Goal: Task Accomplishment & Management: Complete application form

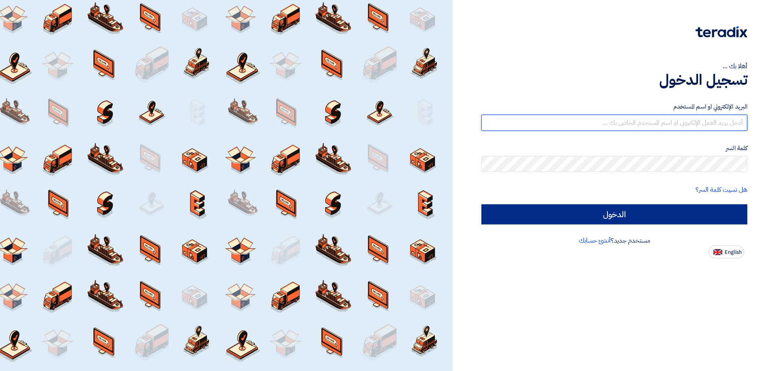
type input "[EMAIL_ADDRESS][DOMAIN_NAME]"
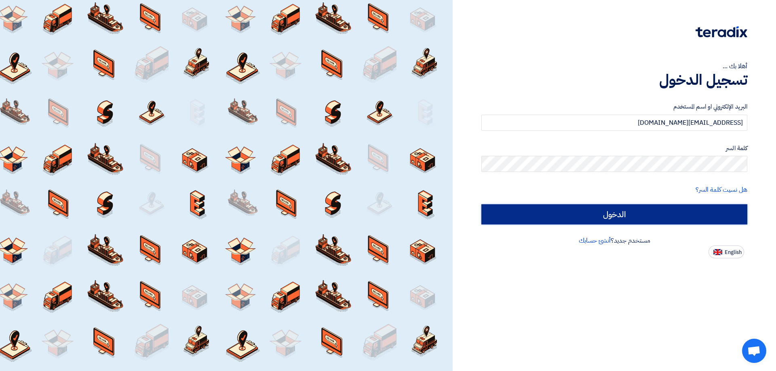
click at [687, 209] on input "الدخول" at bounding box center [614, 215] width 266 height 20
type input "Sign in"
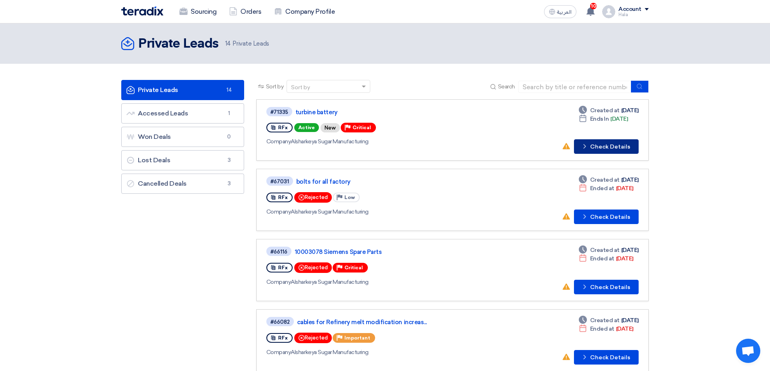
click at [588, 148] on icon "Check details" at bounding box center [585, 147] width 8 height 8
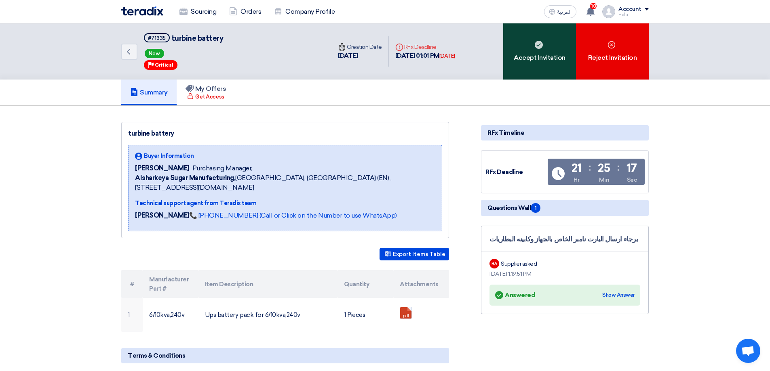
click at [537, 67] on div "Accept Invitation" at bounding box center [539, 51] width 73 height 56
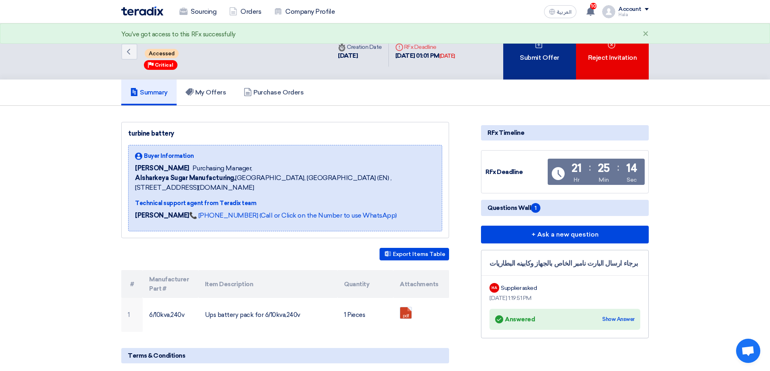
click at [536, 67] on div "Submit Offer" at bounding box center [539, 51] width 73 height 56
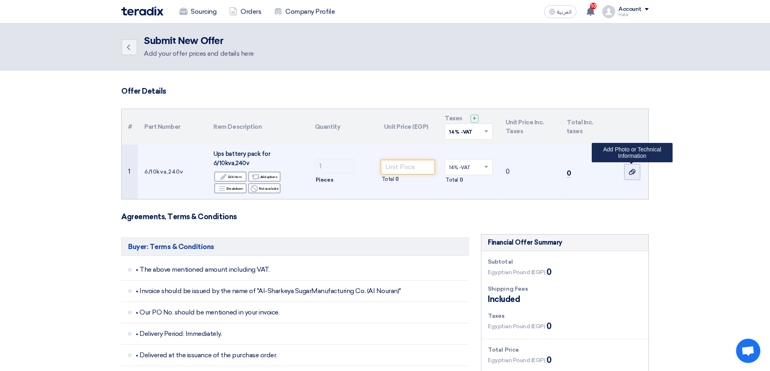
click at [632, 173] on icon at bounding box center [632, 172] width 6 height 6
click at [0, 0] on input "file" at bounding box center [0, 0] width 0 height 0
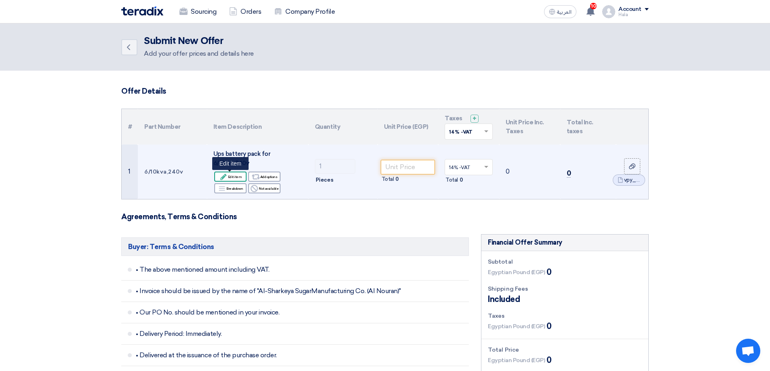
click at [234, 177] on div "Edit Edit item" at bounding box center [230, 177] width 32 height 10
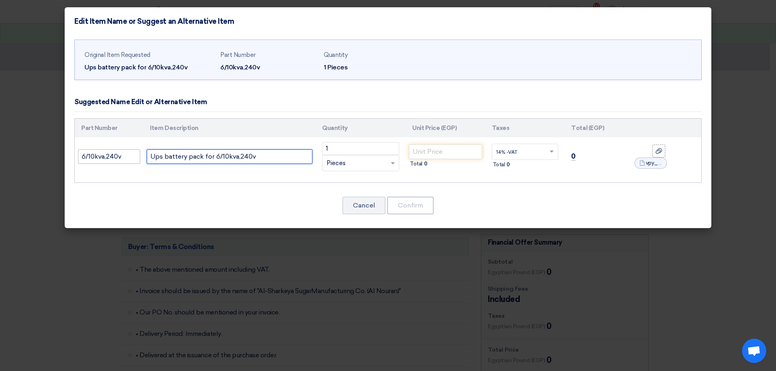
drag, startPoint x: 260, startPoint y: 160, endPoint x: 118, endPoint y: 158, distance: 141.5
click at [118, 158] on tr "6/10kva,240v Ups battery pack for 6/10kva,240v 1 RFQ_STEP1.ITEMS.2.TYPE_PLACEHO…" at bounding box center [388, 156] width 627 height 39
paste input "Battery Pack for 6 10kVA (SRV240BP-9A) (APC)"
type input "Battery Pack for 6 10kVA (SRV240BP-9A) (APC)"
click at [435, 154] on input "number" at bounding box center [445, 152] width 73 height 15
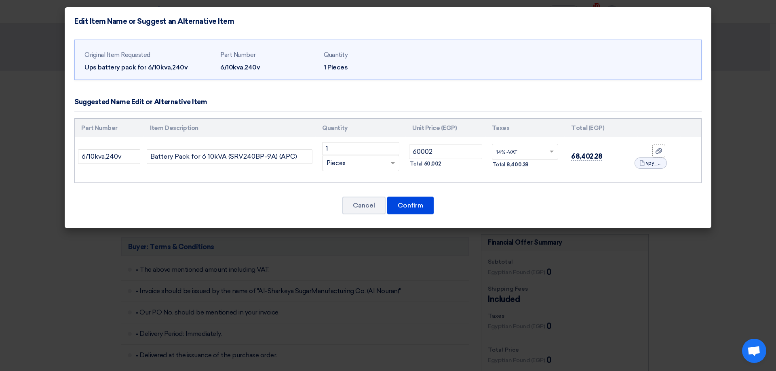
click at [532, 182] on div "Part Number Item Description Quantity Unit Price (EGP) Taxes Total (EGP) 1" at bounding box center [387, 150] width 627 height 65
click at [523, 154] on input "text" at bounding box center [520, 152] width 48 height 13
click at [565, 183] on div "Original Item Requested Ups battery pack for 6/10kva,240v Part Number 6/10kva,2…" at bounding box center [388, 132] width 647 height 193
drag, startPoint x: 425, startPoint y: 150, endPoint x: 431, endPoint y: 150, distance: 6.1
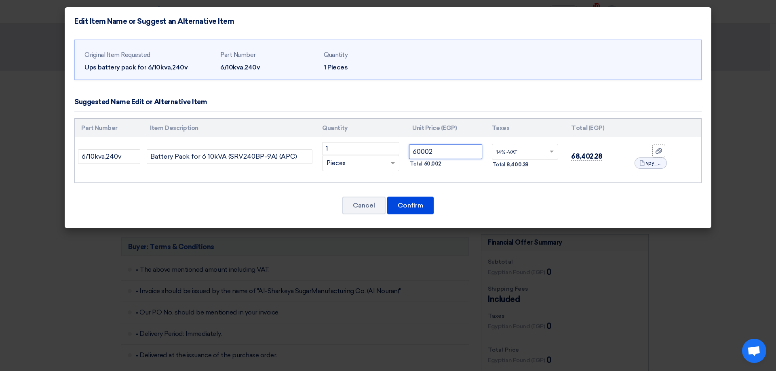
click at [431, 150] on input "60002" at bounding box center [445, 152] width 73 height 15
type input "60022"
click at [428, 204] on button "Confirm" at bounding box center [410, 206] width 46 height 18
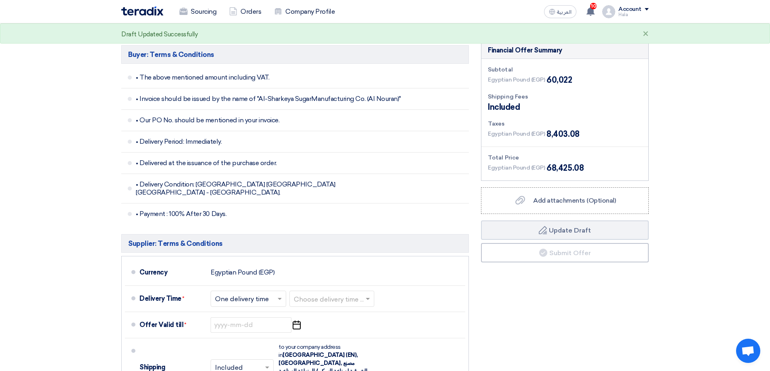
scroll to position [323, 0]
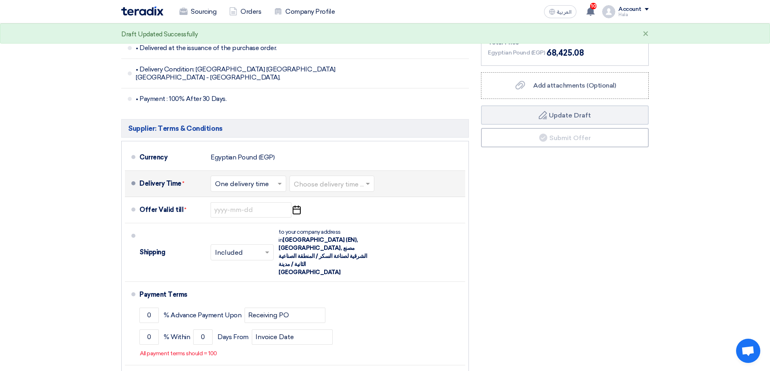
click at [250, 179] on input "text" at bounding box center [249, 185] width 68 height 12
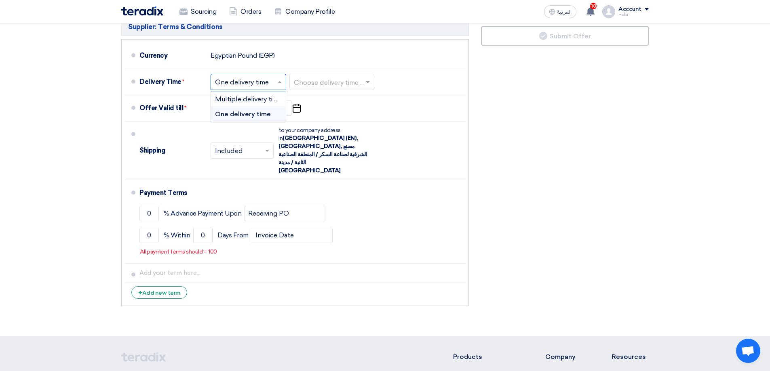
scroll to position [445, 0]
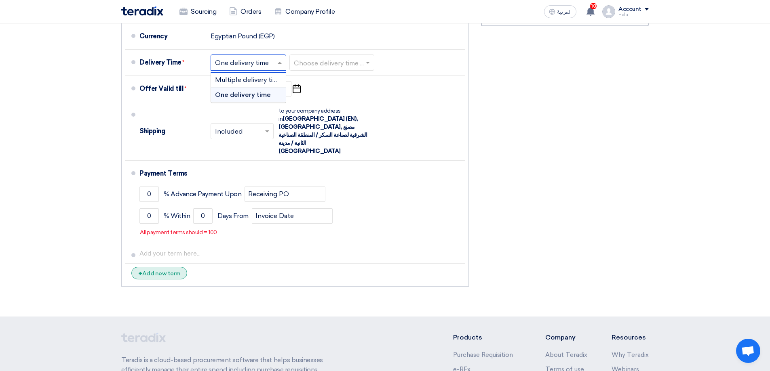
click at [177, 267] on div "+ Add new term" at bounding box center [159, 273] width 56 height 13
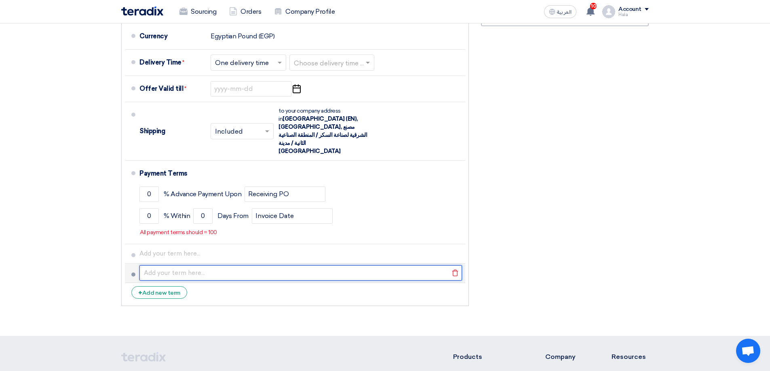
click at [186, 266] on input "text" at bounding box center [300, 273] width 323 height 15
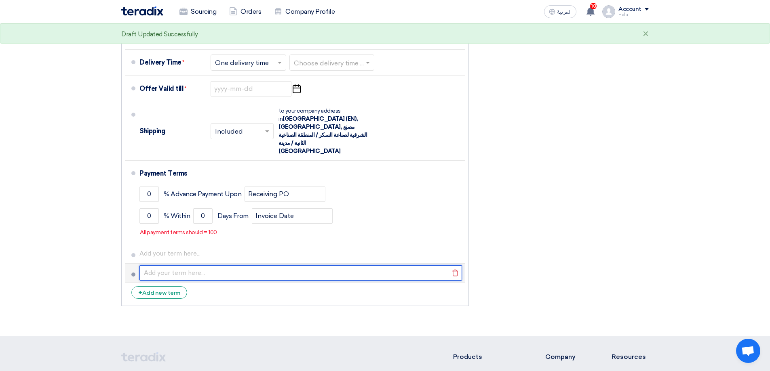
click at [144, 266] on input "text" at bounding box center [300, 273] width 323 height 15
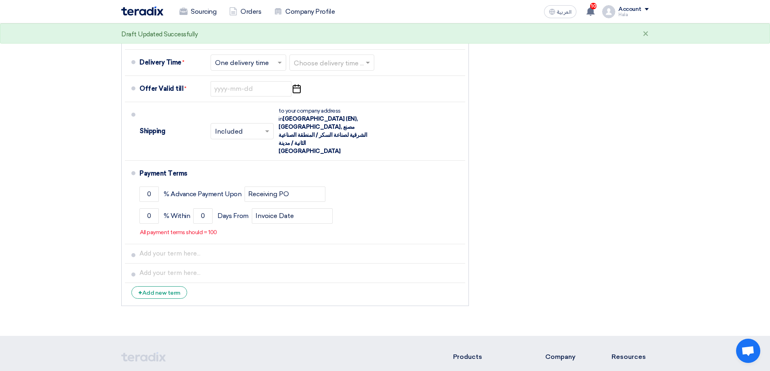
click at [0, 0] on icon "Delete" at bounding box center [0, 0] width 0 height 0
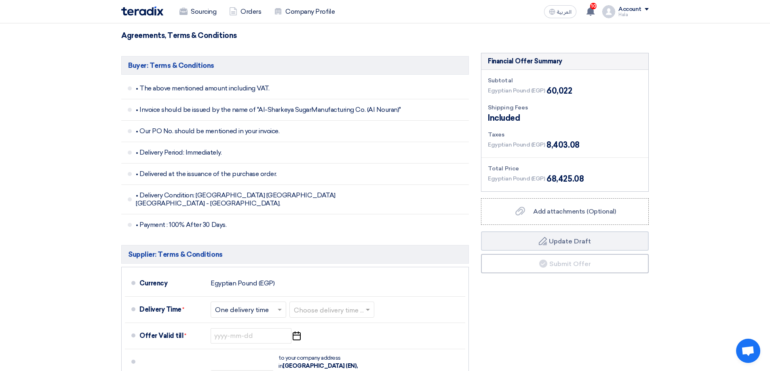
scroll to position [202, 0]
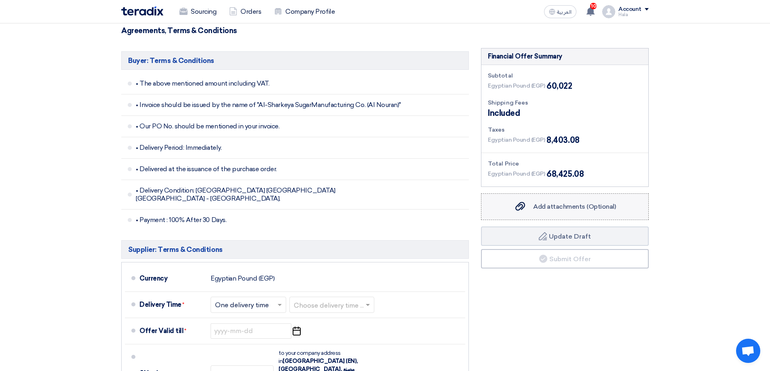
click at [599, 209] on span "Add attachments (Optional)" at bounding box center [574, 207] width 83 height 8
click at [0, 0] on input "Add attachments (Optional) Add attachments (Optional)" at bounding box center [0, 0] width 0 height 0
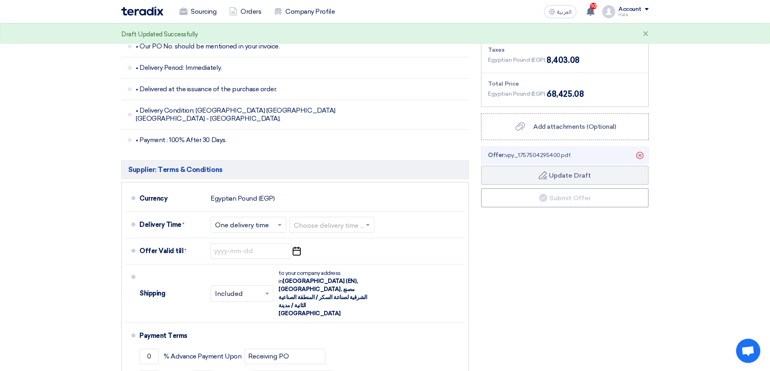
scroll to position [283, 0]
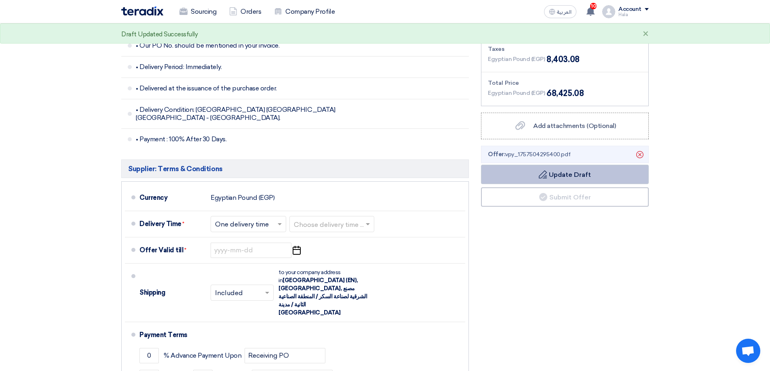
click at [556, 181] on button "Draft Update Draft" at bounding box center [565, 174] width 168 height 19
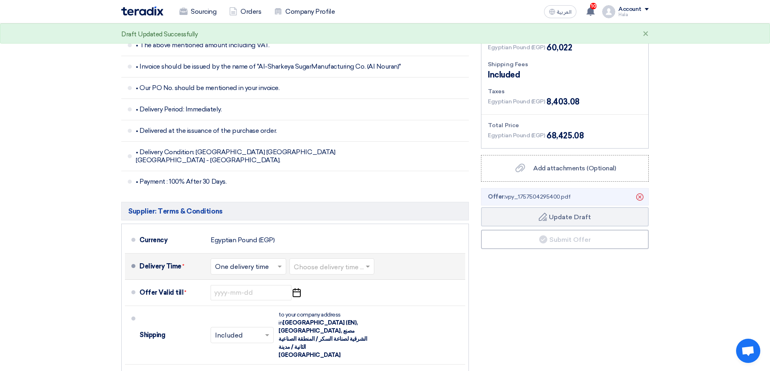
scroll to position [323, 0]
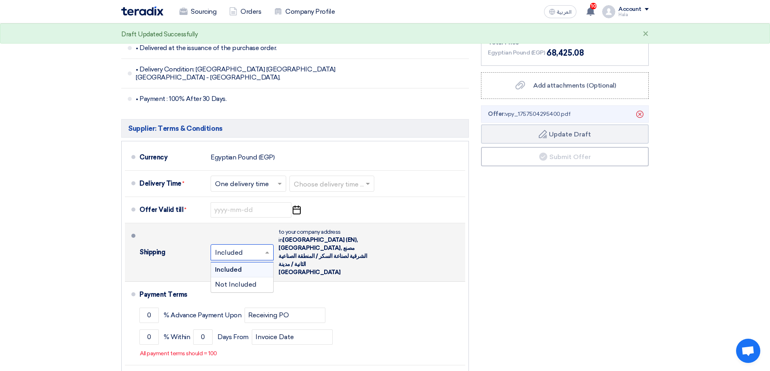
click at [263, 247] on input "text" at bounding box center [242, 253] width 55 height 12
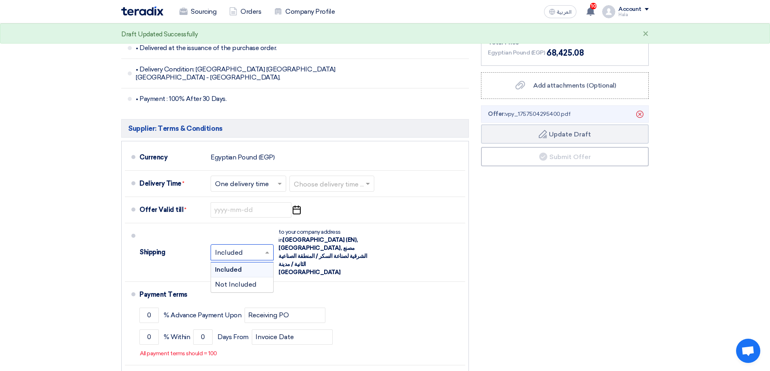
click at [492, 260] on div "Financial Offer Summary Subtotal Egyptian Pound (EGP) 60,022 Shipping Fees" at bounding box center [565, 169] width 180 height 485
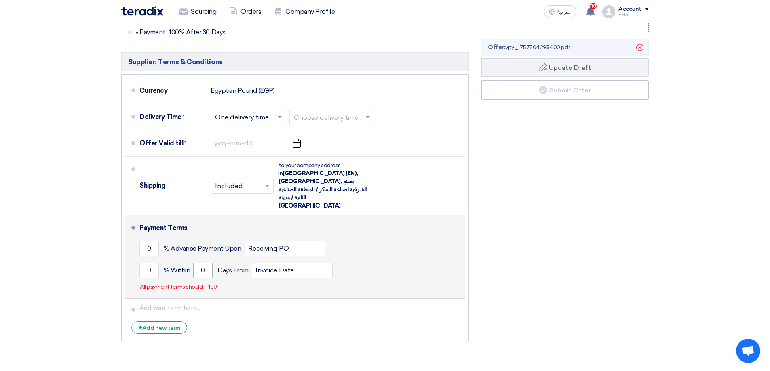
scroll to position [404, 0]
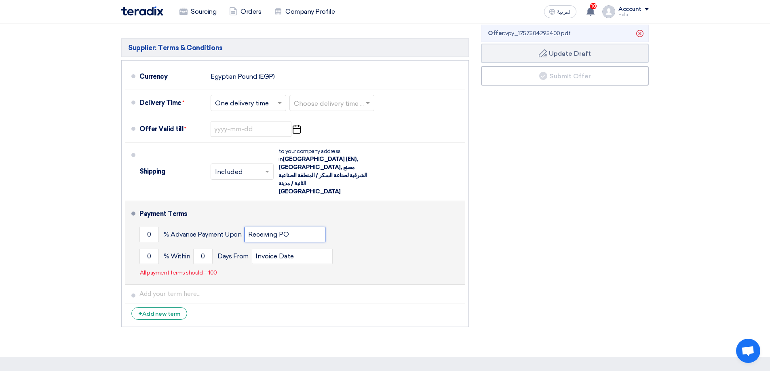
click at [274, 227] on input "Receiving PO" at bounding box center [285, 234] width 81 height 15
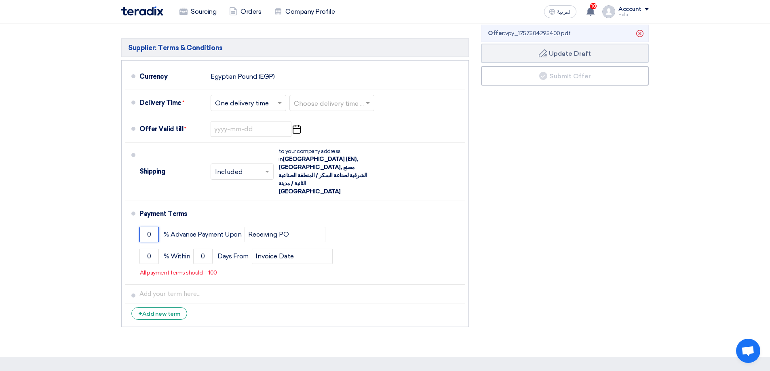
drag, startPoint x: 154, startPoint y: 211, endPoint x: 90, endPoint y: 218, distance: 64.2
click at [91, 218] on section "Offer Details # Part Number Item Description Quantity Unit Price (EGP) Taxes + …" at bounding box center [385, 12] width 770 height 691
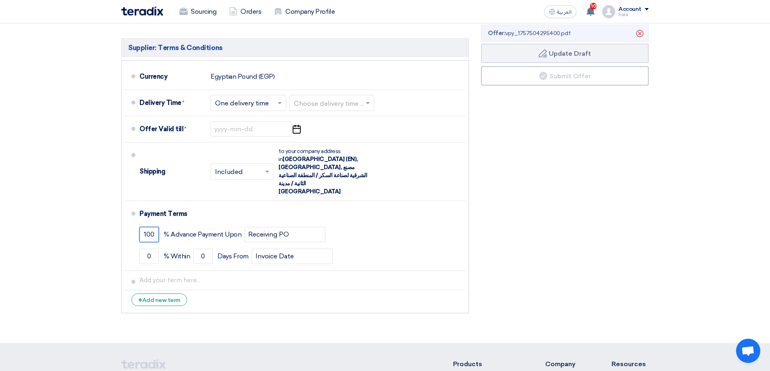
type input "100"
click at [243, 299] on section "Offer Details # Part Number Item Description Quantity Unit Price (EGP) Taxes + …" at bounding box center [385, 5] width 770 height 677
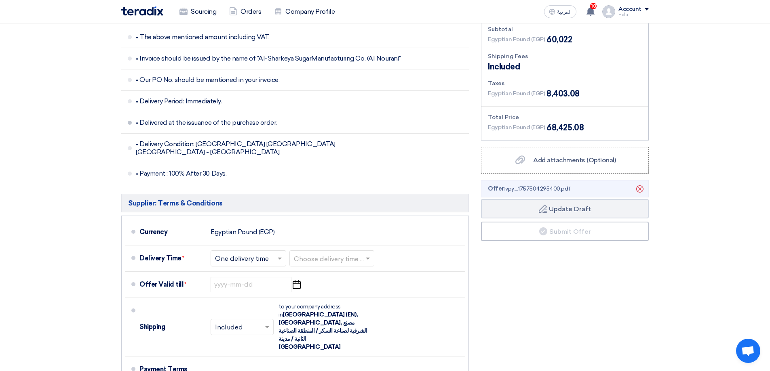
scroll to position [283, 0]
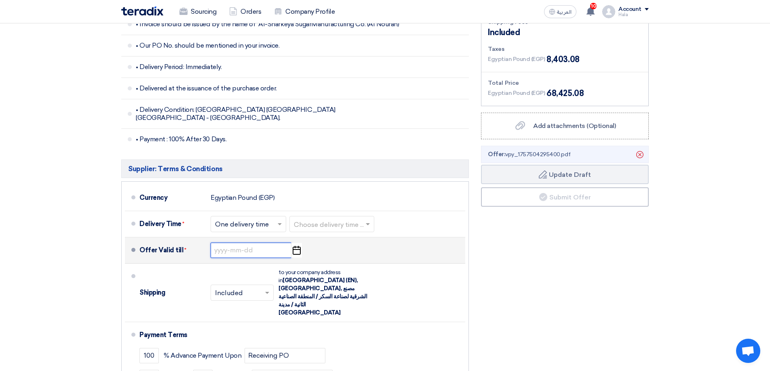
click at [238, 246] on input at bounding box center [251, 250] width 81 height 15
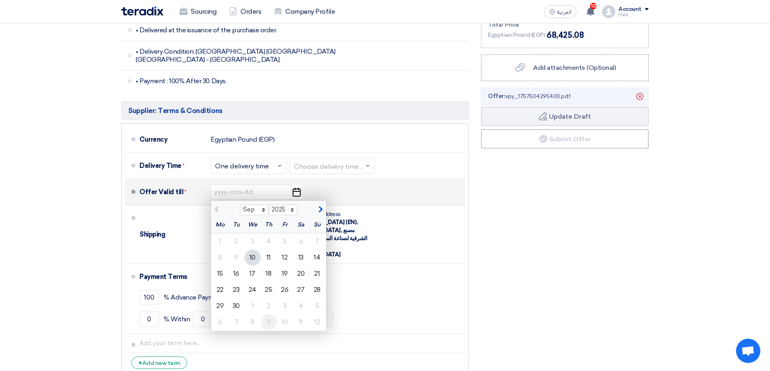
scroll to position [364, 0]
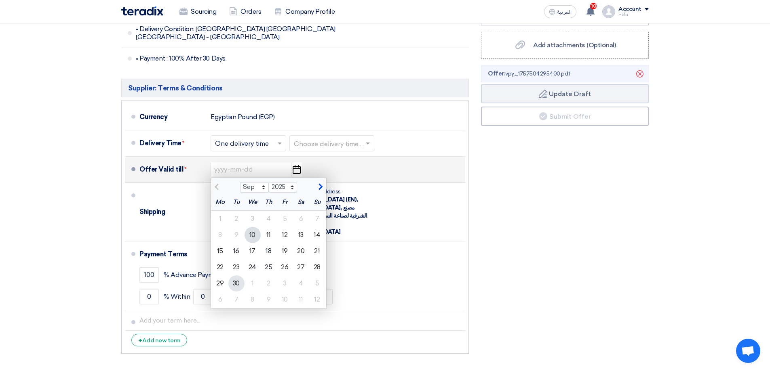
click at [240, 276] on div "30" at bounding box center [236, 284] width 16 height 16
type input "[DATE]"
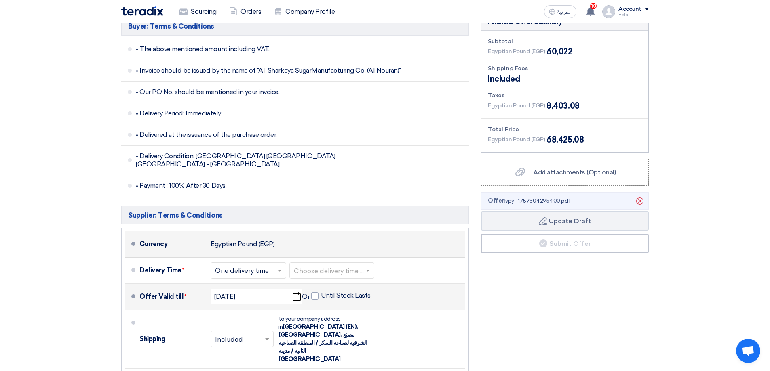
scroll to position [283, 0]
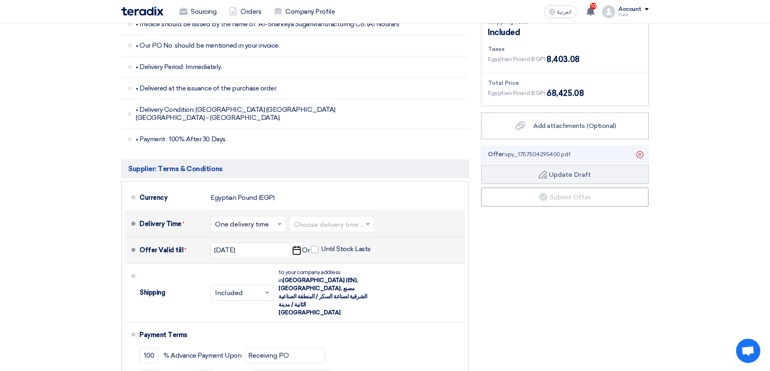
click at [324, 219] on input "text" at bounding box center [332, 225] width 77 height 12
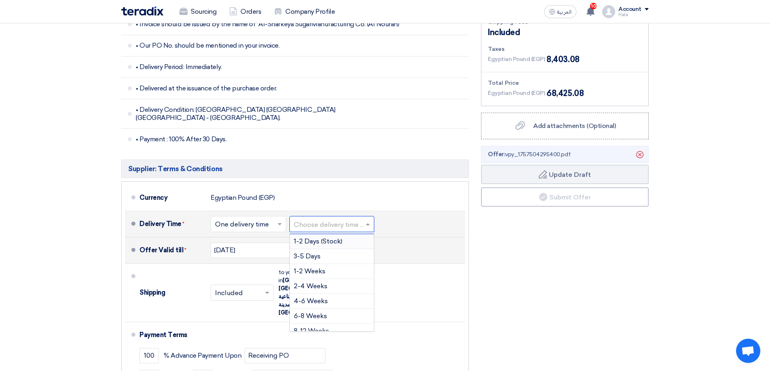
click at [331, 238] on span "1-2 Days (Stock)" at bounding box center [318, 242] width 49 height 8
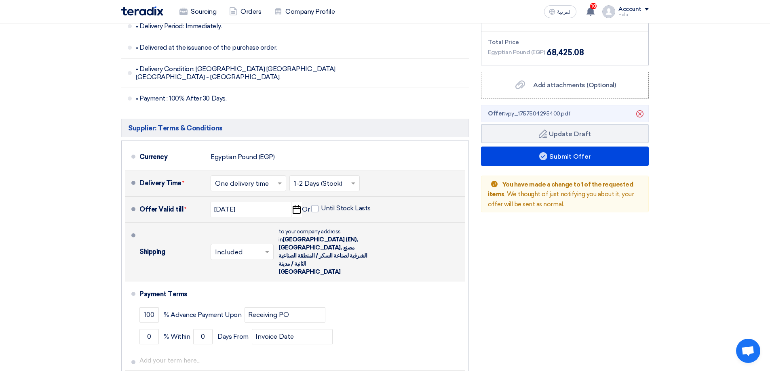
scroll to position [364, 0]
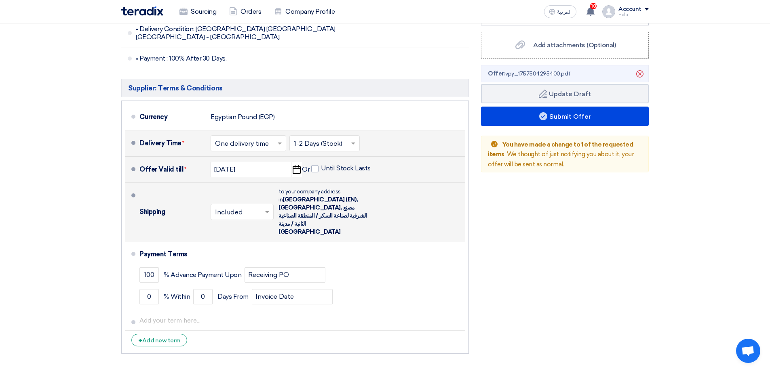
click at [263, 207] on input "text" at bounding box center [242, 213] width 55 height 12
click at [247, 240] on span "Not Included" at bounding box center [236, 244] width 42 height 8
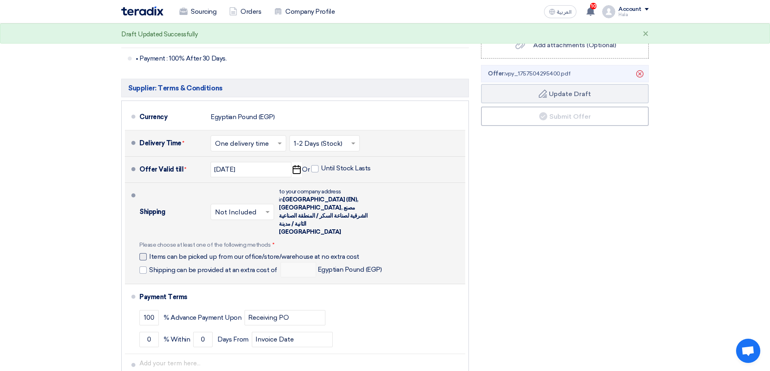
click at [228, 253] on span "Items can be picked up from our office/store/warehouse at no extra cost" at bounding box center [254, 257] width 210 height 8
click at [228, 253] on input "Items can be picked up from our office/store/warehouse at no extra cost" at bounding box center [264, 260] width 231 height 15
checkbox input "true"
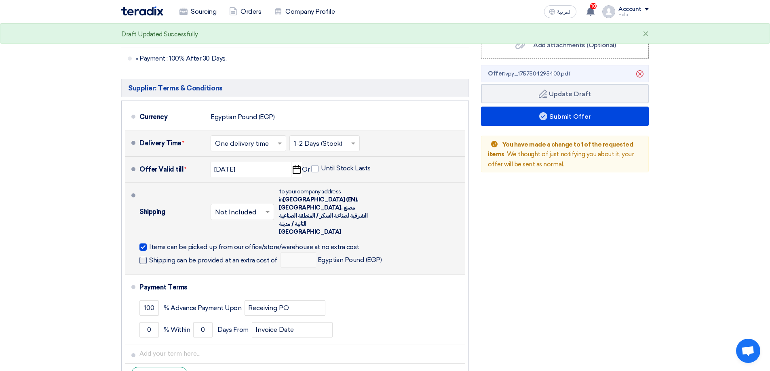
click at [249, 257] on span "Shipping can be provided at an extra cost of" at bounding box center [213, 261] width 128 height 8
click at [249, 256] on input "Shipping can be provided at an extra cost of" at bounding box center [214, 263] width 130 height 15
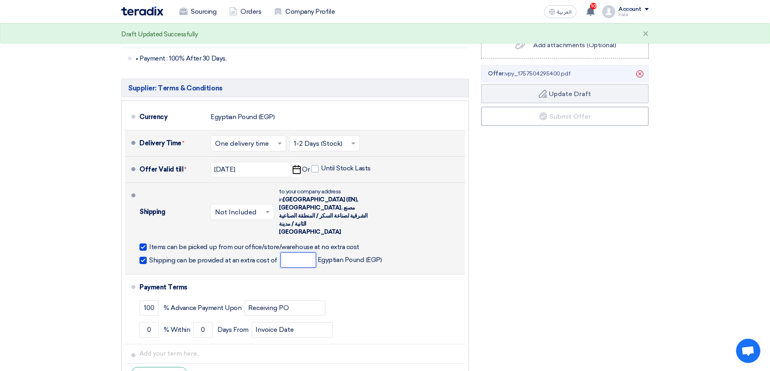
click at [290, 253] on input "number" at bounding box center [299, 260] width 36 height 15
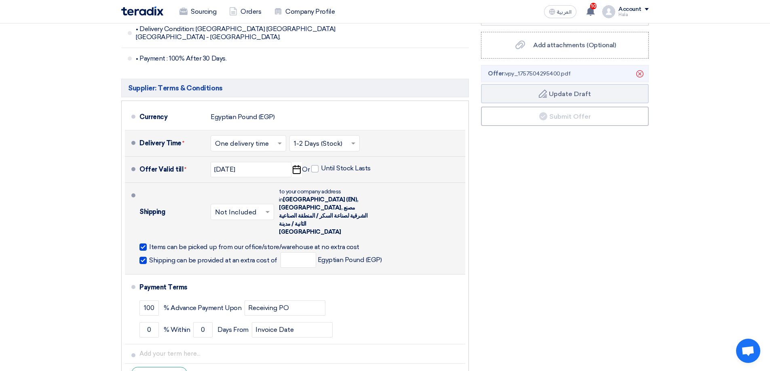
click at [213, 257] on span "Shipping can be provided at an extra cost of" at bounding box center [213, 261] width 128 height 8
click at [213, 256] on input "Shipping can be provided at an extra cost of" at bounding box center [214, 263] width 130 height 15
checkbox input "false"
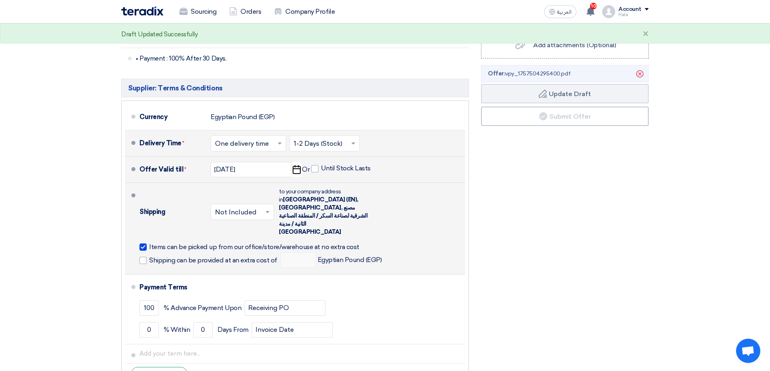
click at [209, 253] on div "Shipping can be provided at an extra cost of Egyptian Pound (EGP)" at bounding box center [260, 260] width 242 height 15
click at [209, 241] on div "Items can be picked up from our office/store/warehouse at no extra cost Shippin…" at bounding box center [260, 254] width 242 height 27
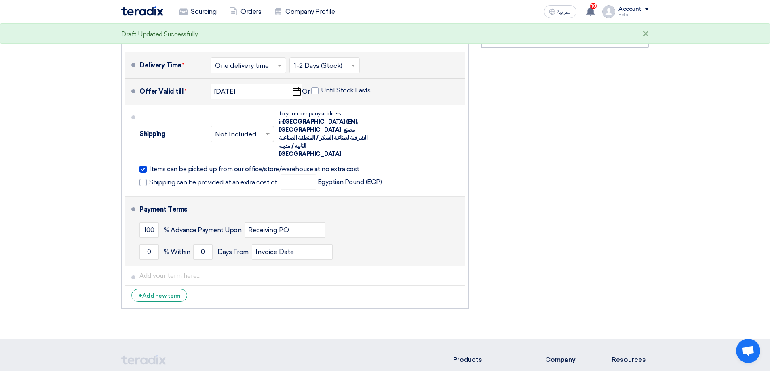
scroll to position [445, 0]
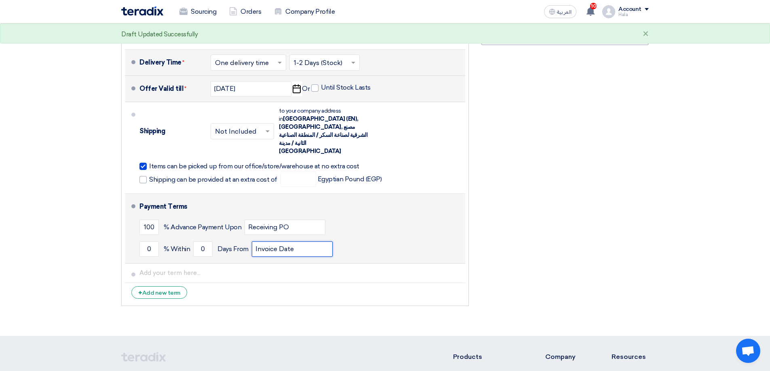
click at [284, 242] on input "Invoice Date" at bounding box center [292, 249] width 81 height 15
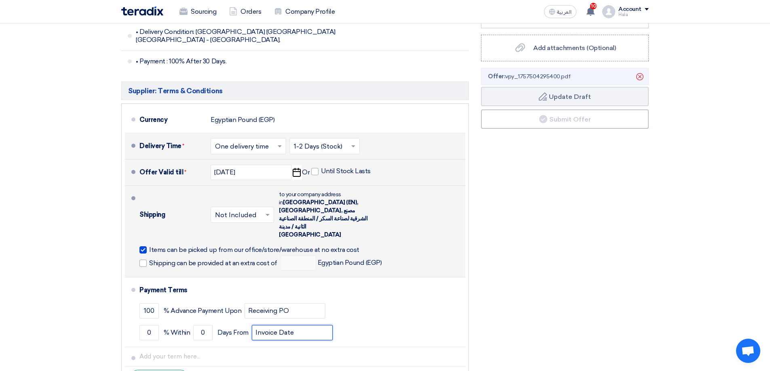
scroll to position [364, 0]
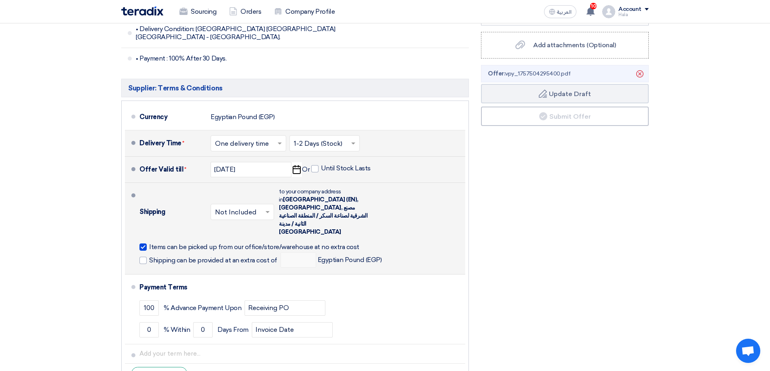
click at [156, 243] on span "Items can be picked up from our office/store/warehouse at no extra cost" at bounding box center [254, 247] width 210 height 8
click at [156, 243] on input "Items can be picked up from our office/store/warehouse at no extra cost" at bounding box center [264, 250] width 231 height 15
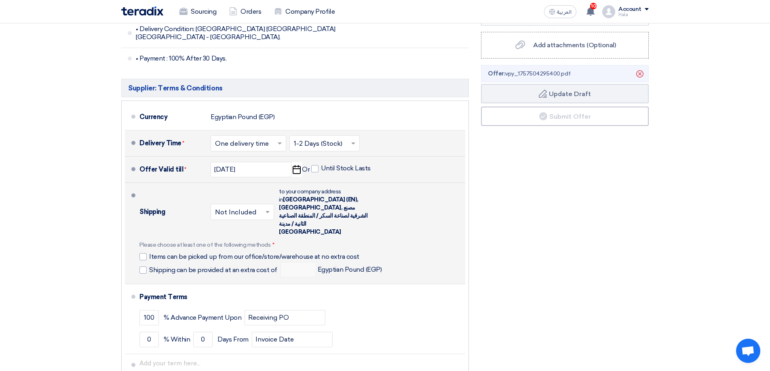
click at [158, 241] on div "Please choose at least one of the following methods * Items can be picked up fr…" at bounding box center [260, 259] width 242 height 36
click at [156, 253] on span "Items can be picked up from our office/store/warehouse at no extra cost" at bounding box center [254, 257] width 210 height 8
click at [156, 253] on input "Items can be picked up from our office/store/warehouse at no extra cost" at bounding box center [264, 260] width 231 height 15
checkbox input "true"
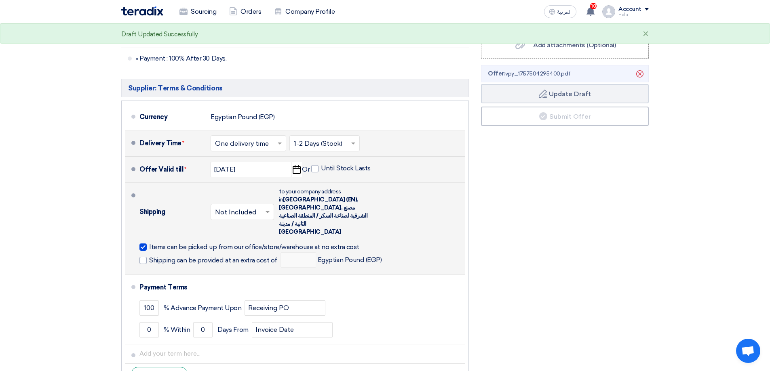
click at [156, 253] on div "Shipping can be provided at an extra cost of Egyptian Pound (EGP)" at bounding box center [260, 260] width 242 height 15
click at [155, 257] on span "Shipping can be provided at an extra cost of" at bounding box center [213, 261] width 128 height 8
click at [155, 256] on input "Shipping can be provided at an extra cost of" at bounding box center [214, 263] width 130 height 15
click at [155, 257] on span "Shipping can be provided at an extra cost of" at bounding box center [213, 261] width 128 height 8
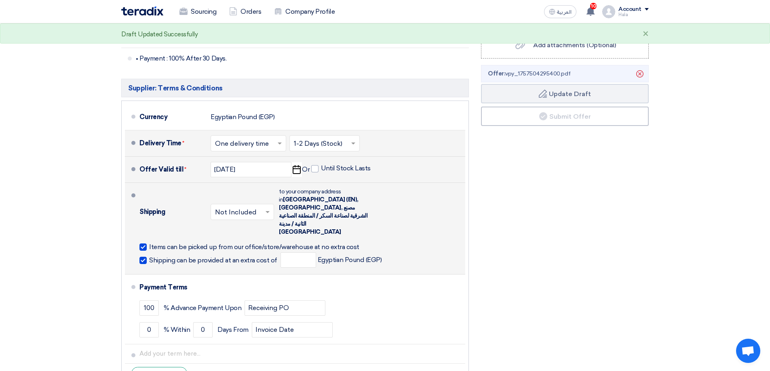
click at [155, 256] on input "Shipping can be provided at an extra cost of" at bounding box center [214, 263] width 130 height 15
checkbox input "false"
click at [150, 243] on span "Items can be picked up from our office/store/warehouse at no extra cost" at bounding box center [254, 247] width 210 height 8
click at [150, 243] on input "Items can be picked up from our office/store/warehouse at no extra cost" at bounding box center [264, 250] width 231 height 15
checkbox input "false"
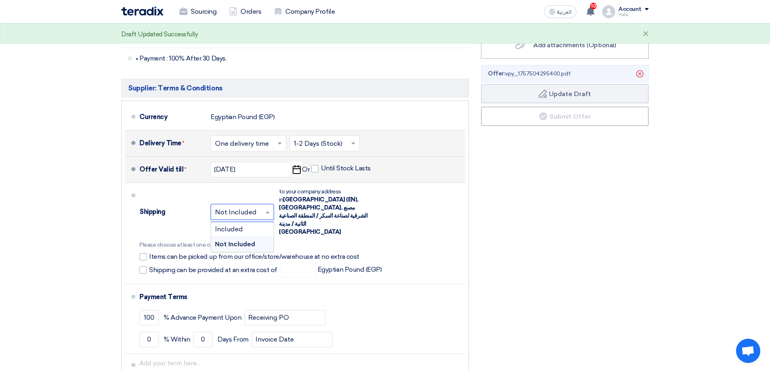
click at [253, 207] on input "text" at bounding box center [242, 213] width 55 height 12
click at [238, 226] on span "Included" at bounding box center [229, 230] width 28 height 8
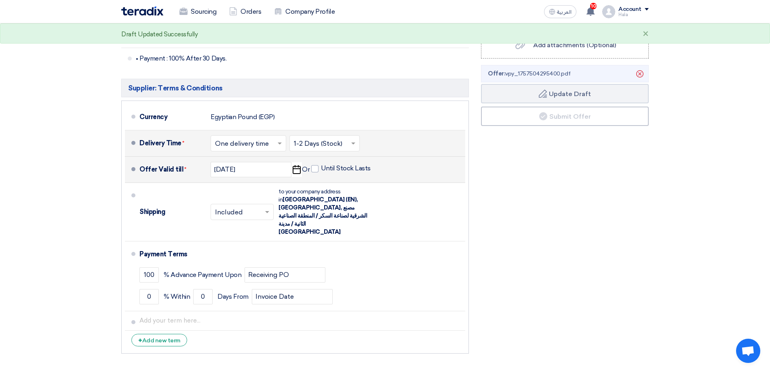
click at [227, 207] on input "text" at bounding box center [242, 213] width 55 height 12
click at [230, 240] on span "Not Included" at bounding box center [236, 244] width 42 height 8
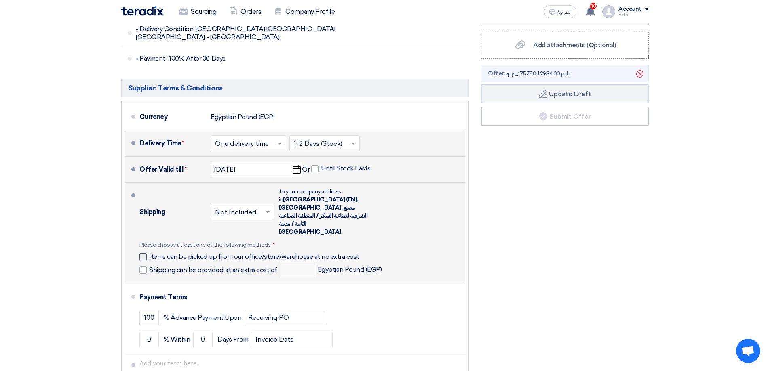
click at [155, 253] on span "Items can be picked up from our office/store/warehouse at no extra cost" at bounding box center [254, 257] width 210 height 8
click at [155, 253] on input "Items can be picked up from our office/store/warehouse at no extra cost" at bounding box center [264, 260] width 231 height 15
checkbox input "true"
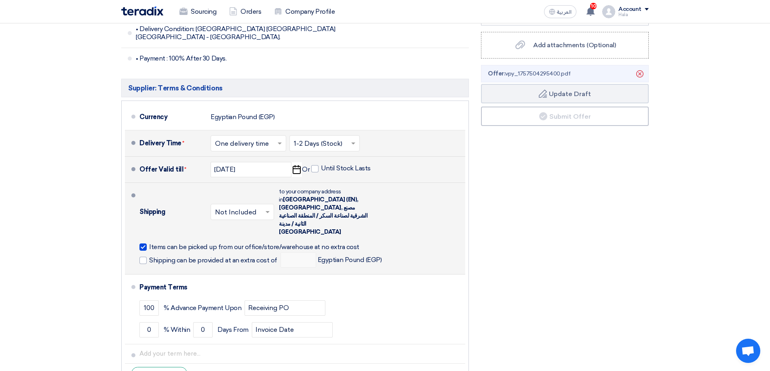
click at [154, 253] on div "Shipping can be provided at an extra cost of Egyptian Pound (EGP)" at bounding box center [260, 260] width 242 height 15
click at [158, 257] on span "Shipping can be provided at an extra cost of" at bounding box center [213, 261] width 128 height 8
click at [158, 256] on input "Shipping can be provided at an extra cost of" at bounding box center [214, 263] width 130 height 15
checkbox input "true"
click at [290, 253] on input "number" at bounding box center [299, 260] width 36 height 15
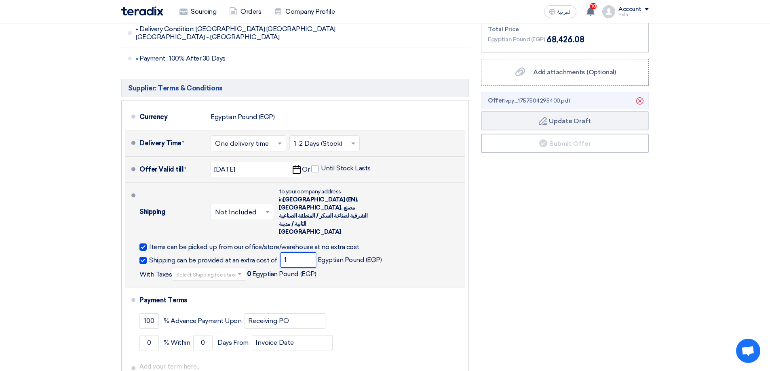
type input "15"
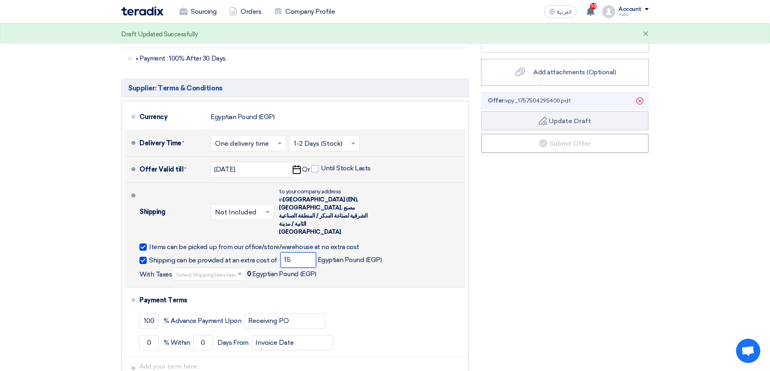
drag, startPoint x: 302, startPoint y: 233, endPoint x: 242, endPoint y: 234, distance: 59.8
click at [242, 253] on div "Shipping can be provided at an extra cost of 15 Egyptian Pound (EGP) With Taxes…" at bounding box center [300, 267] width 323 height 28
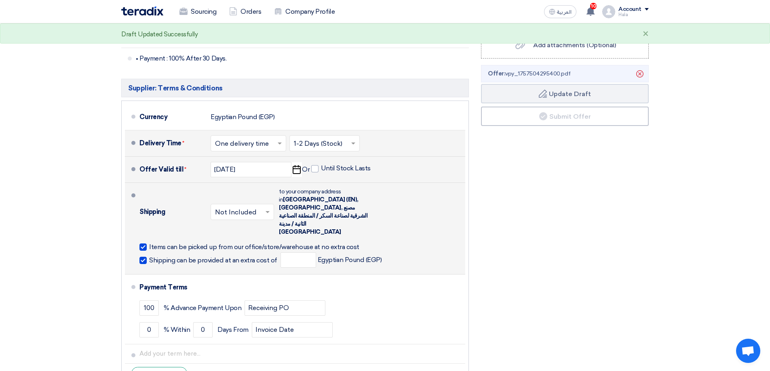
click at [192, 257] on span "Shipping can be provided at an extra cost of" at bounding box center [213, 261] width 128 height 8
click at [192, 256] on input "Shipping can be provided at an extra cost of" at bounding box center [214, 263] width 130 height 15
checkbox input "false"
click at [198, 243] on span "Items can be picked up from our office/store/warehouse at no extra cost" at bounding box center [254, 247] width 210 height 8
click at [198, 243] on input "Items can be picked up from our office/store/warehouse at no extra cost" at bounding box center [264, 250] width 231 height 15
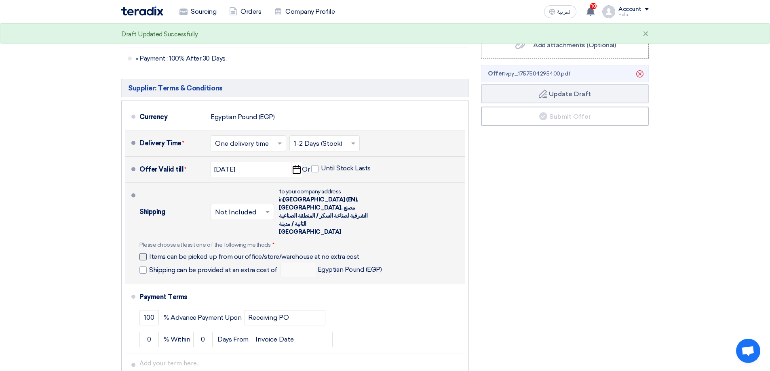
click at [186, 253] on span "Items can be picked up from our office/store/warehouse at no extra cost" at bounding box center [254, 257] width 210 height 8
click at [186, 253] on input "Items can be picked up from our office/store/warehouse at no extra cost" at bounding box center [264, 260] width 231 height 15
checkbox input "true"
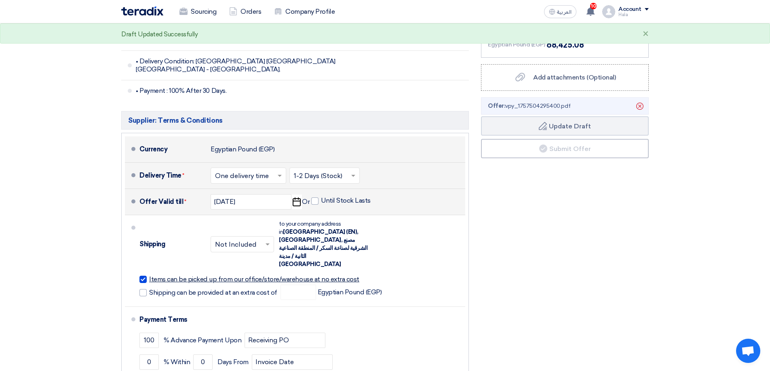
scroll to position [283, 0]
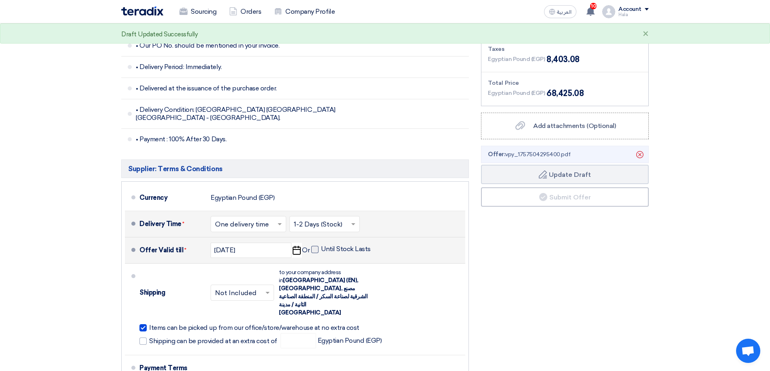
click at [316, 246] on span at bounding box center [314, 249] width 7 height 7
click at [321, 245] on input "Until Stock Lasts" at bounding box center [346, 252] width 51 height 15
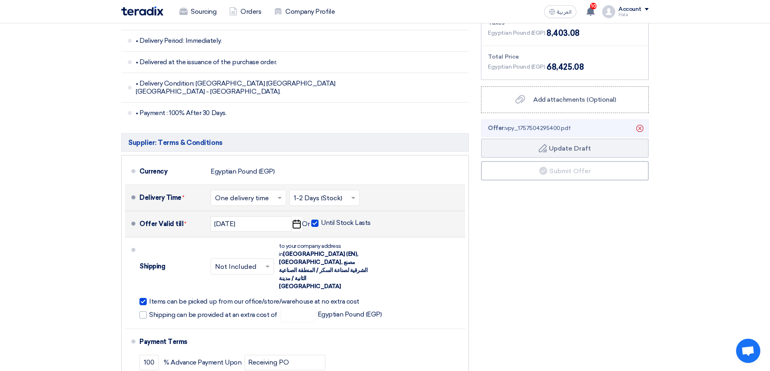
scroll to position [323, 0]
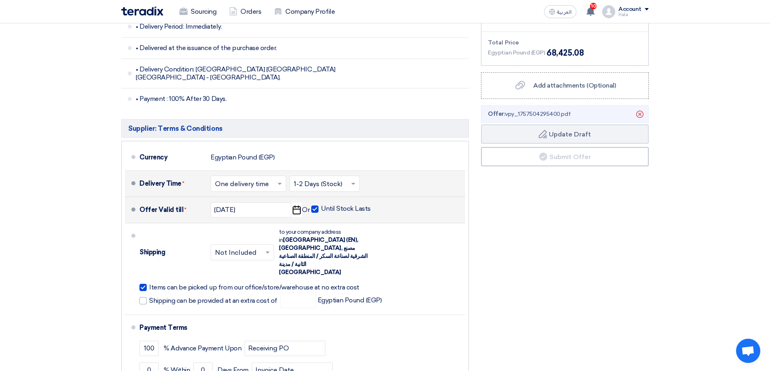
click at [318, 206] on span at bounding box center [314, 209] width 7 height 7
click at [321, 205] on input "Until Stock Lasts" at bounding box center [346, 212] width 51 height 15
checkbox input "false"
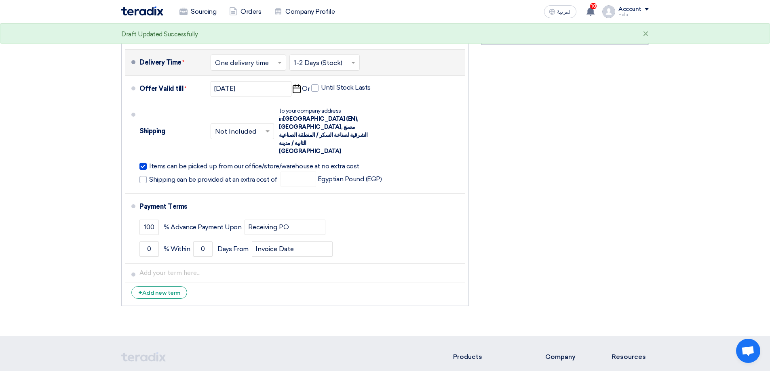
click at [573, 240] on div "Financial Offer Summary Subtotal Egyptian Pound (EGP) 60,022 Shipping Fees" at bounding box center [565, 58] width 180 height 505
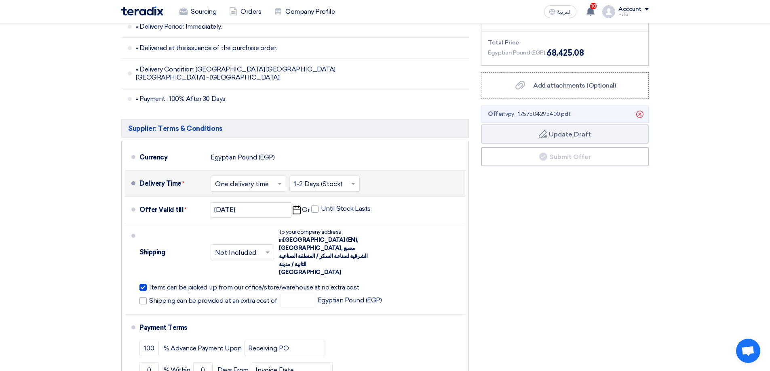
click at [560, 167] on div "Financial Offer Summary Subtotal Egyptian Pound (EGP) 60,022 Shipping Fees" at bounding box center [565, 179] width 180 height 505
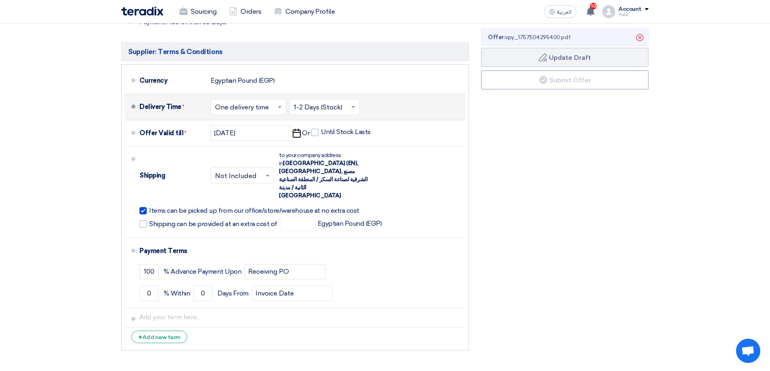
scroll to position [364, 0]
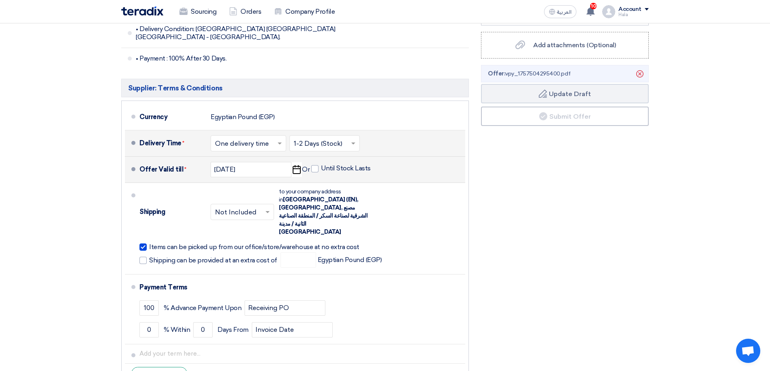
click at [139, 165] on li "Offer Valid till * 9/30/2025 Pick a date Or Until Stock Lasts" at bounding box center [295, 170] width 340 height 26
click at [132, 167] on span at bounding box center [133, 169] width 4 height 4
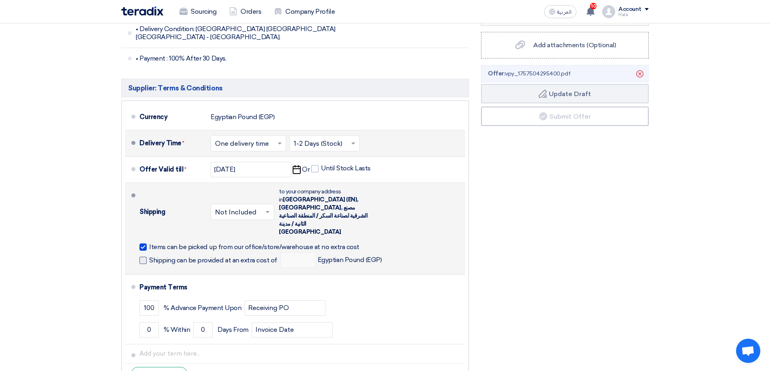
click at [152, 257] on span "Shipping can be provided at an extra cost of" at bounding box center [213, 261] width 128 height 8
click at [152, 256] on input "Shipping can be provided at an extra cost of" at bounding box center [214, 263] width 130 height 15
checkbox input "true"
click at [286, 253] on input "number" at bounding box center [299, 260] width 36 height 15
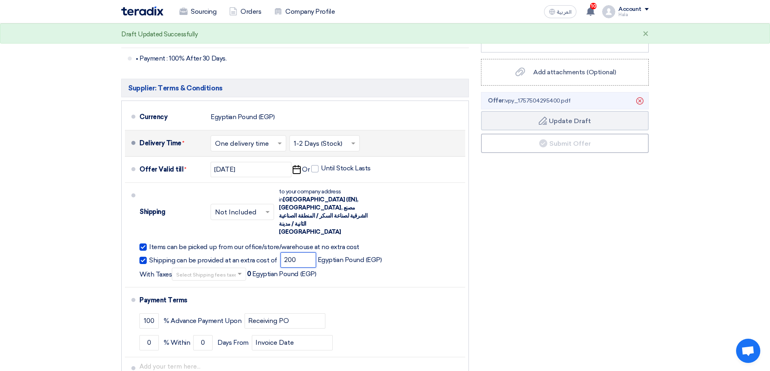
type input "200"
click at [538, 234] on div "Financial Offer Summary Subtotal Egyptian Pound (EGP) 60,022 Shipping Fees" at bounding box center [565, 145] width 180 height 518
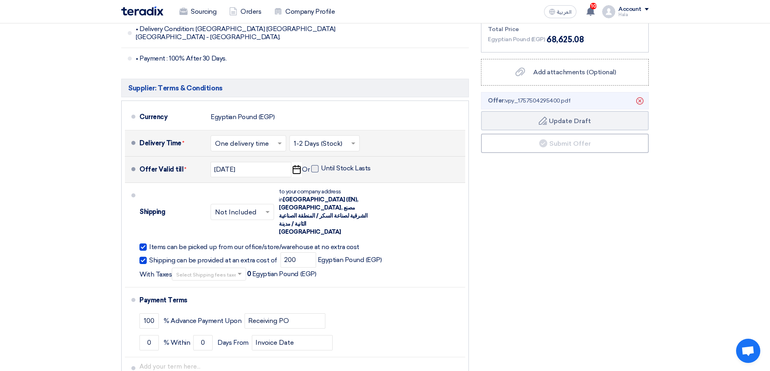
click at [312, 165] on span at bounding box center [314, 168] width 7 height 7
click at [321, 165] on input "Until Stock Lasts" at bounding box center [346, 172] width 51 height 15
click at [591, 251] on div "Financial Offer Summary Subtotal Egyptian Pound (EGP) 60,022 Shipping Fees" at bounding box center [565, 145] width 180 height 518
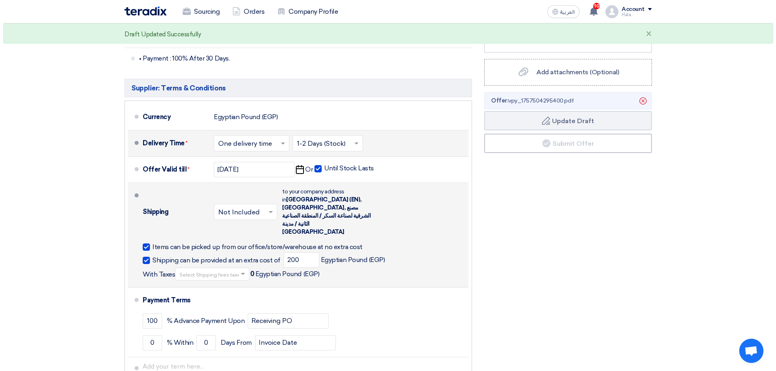
scroll to position [1, 0]
click at [211, 268] on input "text" at bounding box center [209, 274] width 66 height 12
click at [207, 300] on span "0% -No VAT" at bounding box center [192, 303] width 32 height 7
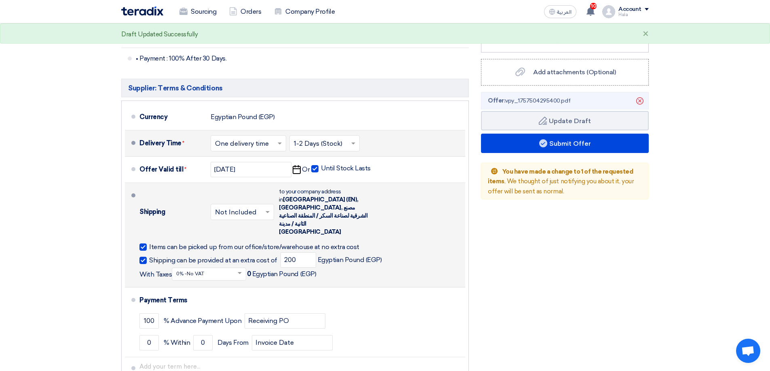
click at [524, 251] on div "Financial Offer Summary Subtotal Egyptian Pound (EGP) 60,022 Shipping Fees" at bounding box center [565, 145] width 180 height 518
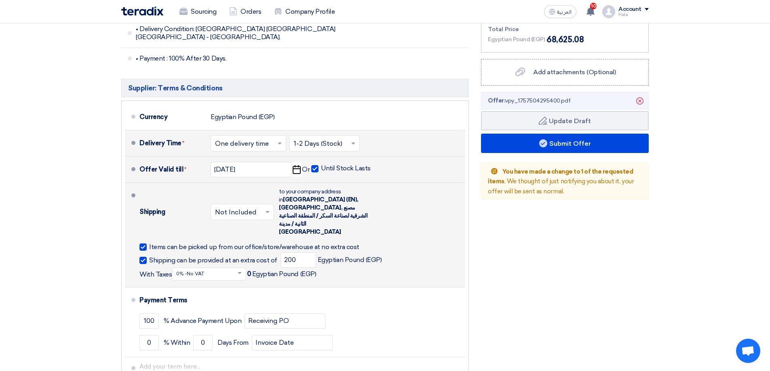
click at [317, 165] on span at bounding box center [314, 168] width 7 height 7
click at [321, 165] on input "Until Stock Lasts" at bounding box center [346, 172] width 51 height 15
checkbox input "false"
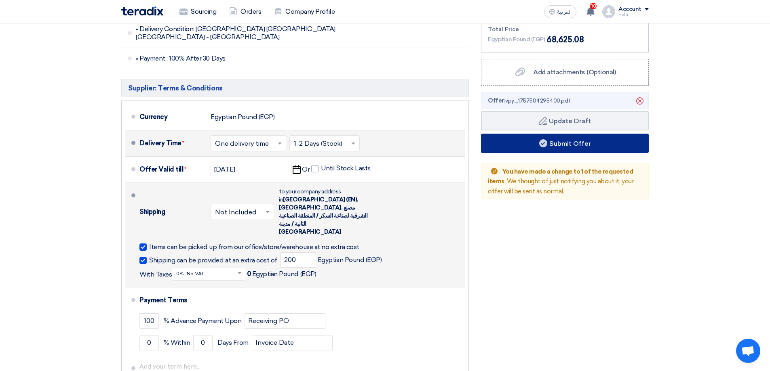
click at [569, 141] on button "Submit Offer" at bounding box center [565, 143] width 168 height 19
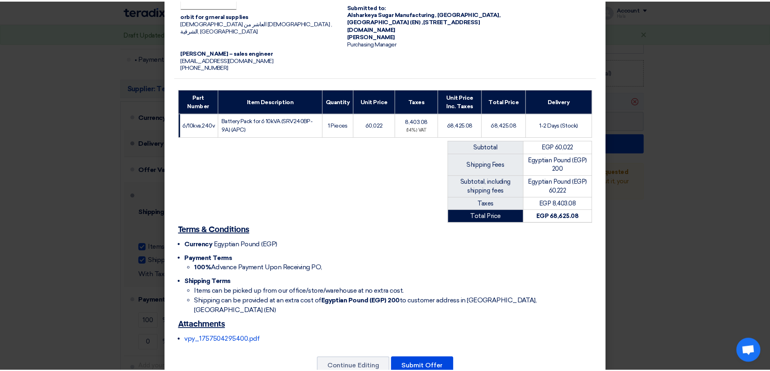
scroll to position [74, 0]
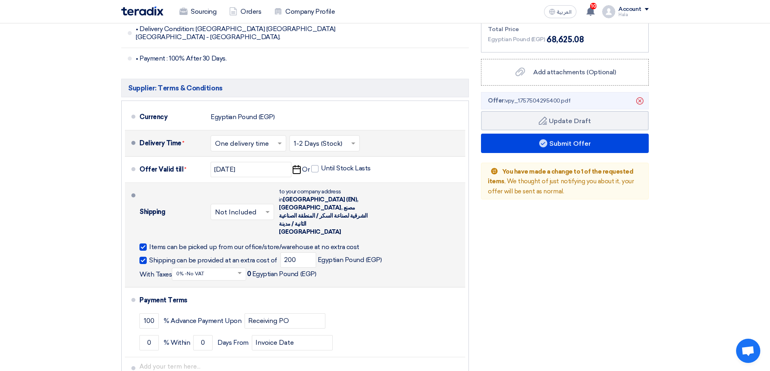
drag, startPoint x: 301, startPoint y: 238, endPoint x: 241, endPoint y: 245, distance: 60.7
click at [241, 245] on ul "Currency Egyptian Pound (EGP) Payment Terms 100% Advance Payment Upon Receiving…" at bounding box center [385, 250] width 417 height 76
click at [297, 237] on li "100% Advance Payment Upon Receiving PO," at bounding box center [393, 240] width 401 height 10
click at [294, 236] on span "100% Advance Payment Upon Receiving PO," at bounding box center [257, 240] width 129 height 8
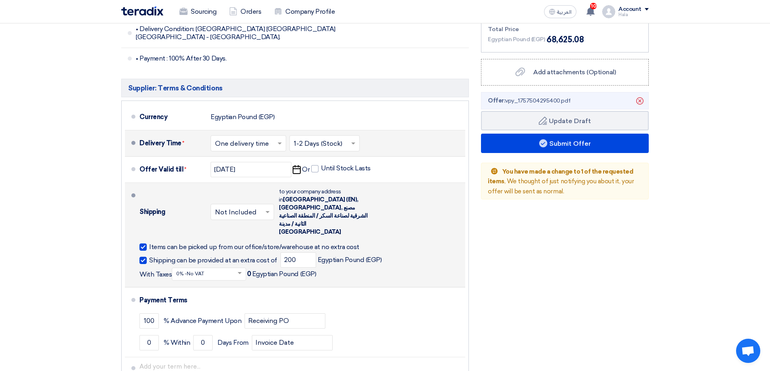
click at [286, 236] on li "100% Advance Payment Upon Receiving PO," at bounding box center [393, 240] width 401 height 10
click at [156, 233] on modal-container "orbit for grneral supplies الاردنية العاشر من رمضان , الشرقية, Egypt Hala Hassa…" at bounding box center [385, 185] width 770 height 371
click at [150, 234] on modal-container "orbit for grneral supplies الاردنية العاشر من رمضان , الشرقية, Egypt Hala Hassa…" at bounding box center [385, 185] width 770 height 371
click at [145, 237] on modal-container "orbit for grneral supplies الاردنية العاشر من رمضان , الشرقية, Egypt Hala Hassa…" at bounding box center [385, 185] width 770 height 371
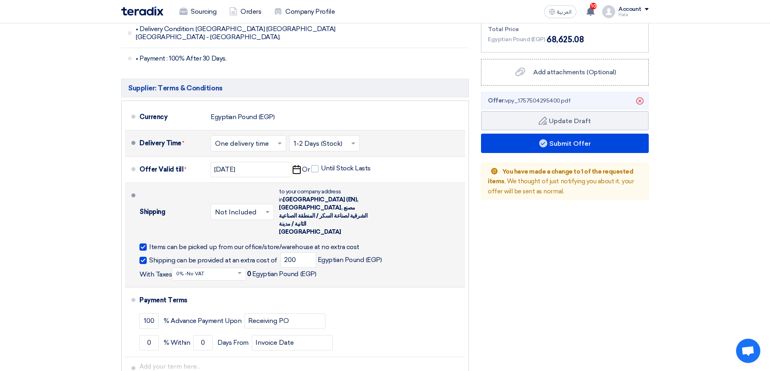
click at [145, 237] on modal-container "orbit for grneral supplies الاردنية العاشر من رمضان , الشرقية, Egypt Hala Hassa…" at bounding box center [385, 185] width 770 height 371
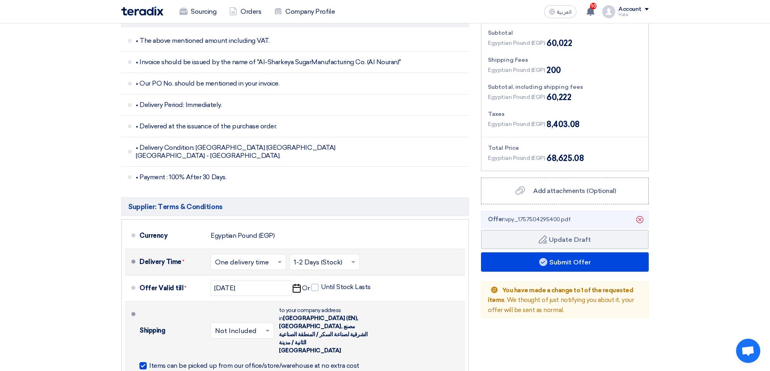
scroll to position [445, 0]
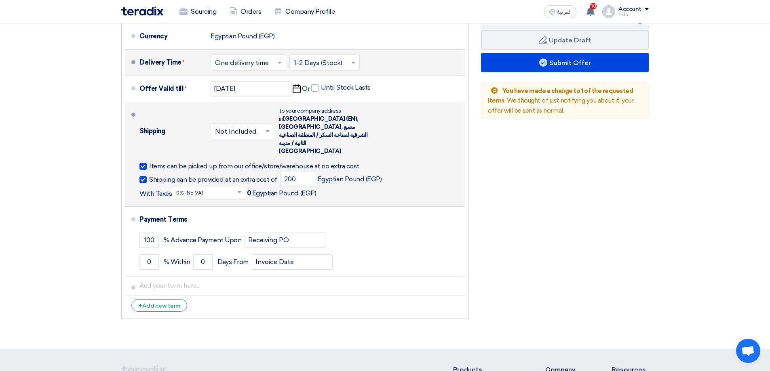
click at [146, 152] on modal-container "orbit for grneral supplies الاردنية العاشر من رمضان , الشرقية, Egypt Hala Hassa…" at bounding box center [385, 185] width 770 height 371
click at [143, 154] on modal-container "orbit for grneral supplies الاردنية العاشر من رمضان , الشرقية, Egypt Hala Hassa…" at bounding box center [385, 185] width 770 height 371
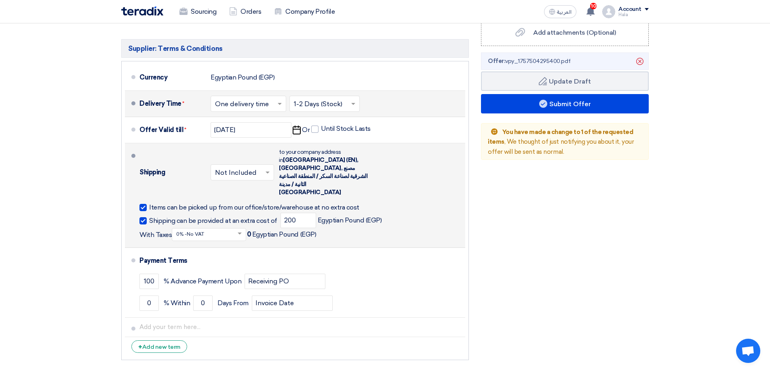
scroll to position [364, 0]
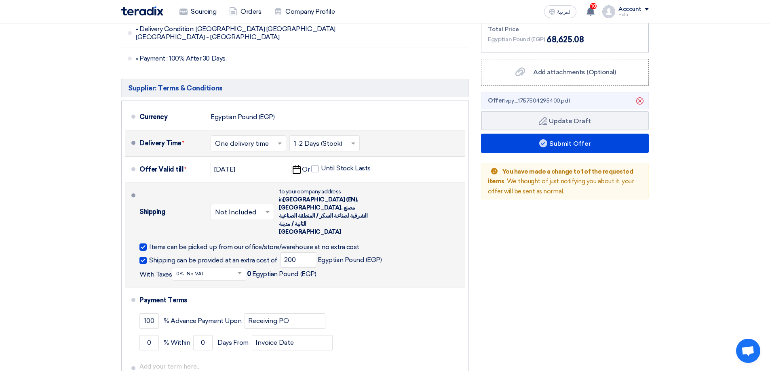
click at [557, 172] on td "EGP 8,403.08" at bounding box center [558, 175] width 69 height 13
click at [554, 147] on td "Egyptian Pound (EGP) 60,222" at bounding box center [558, 158] width 69 height 22
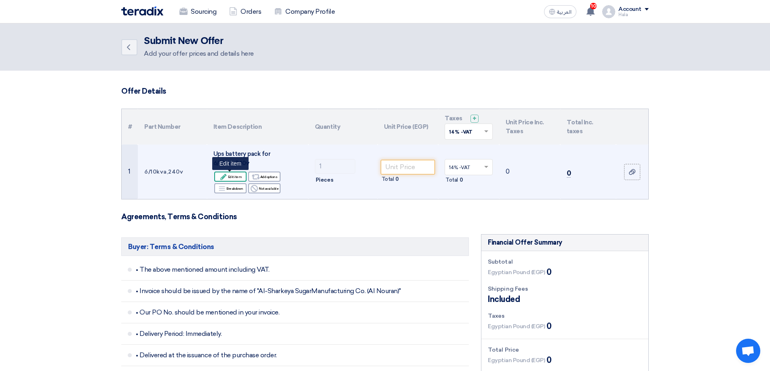
click at [229, 178] on div "Edit Edit item" at bounding box center [230, 177] width 32 height 10
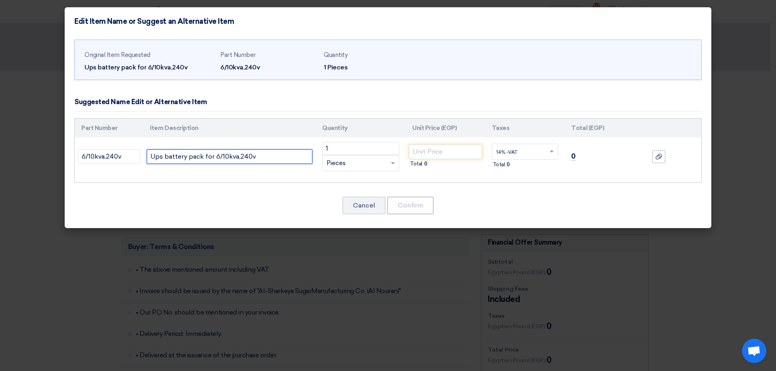
drag, startPoint x: 269, startPoint y: 160, endPoint x: 48, endPoint y: 164, distance: 221.1
click at [51, 164] on modal-container "Edit Item Name or Suggest an Alternative Item Original Item Requested Ups batte…" at bounding box center [388, 185] width 776 height 371
paste input "text"
paste input "Battery Pack for 6 10kVA (SRV240BP-9A) (APC)"
type input "Battery Pack for 6 10kVA (SRV240BP-9A) (APC)"
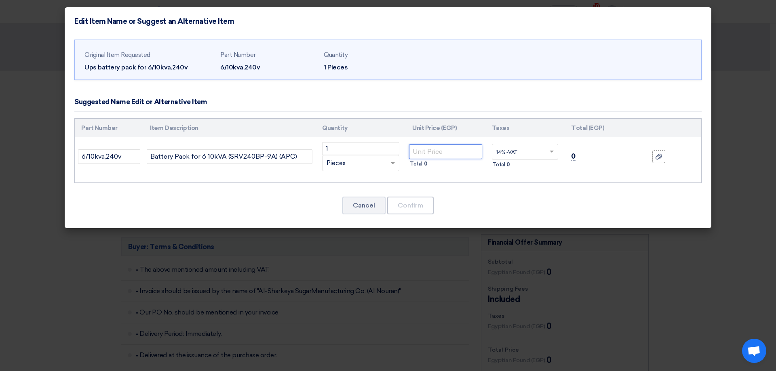
click at [437, 153] on input "number" at bounding box center [445, 152] width 73 height 15
type input "60022"
click at [426, 204] on button "Confirm" at bounding box center [410, 206] width 46 height 18
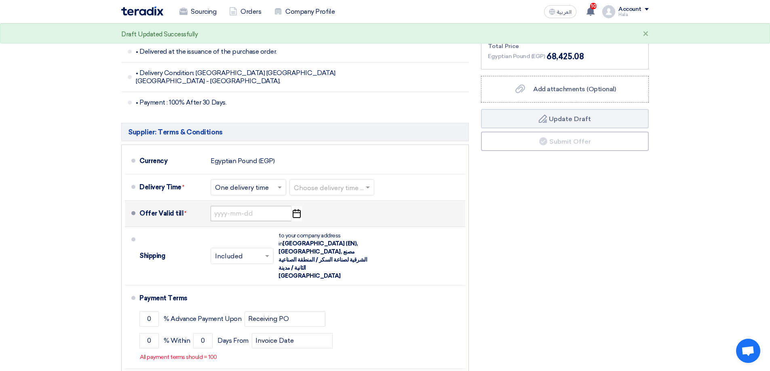
scroll to position [323, 0]
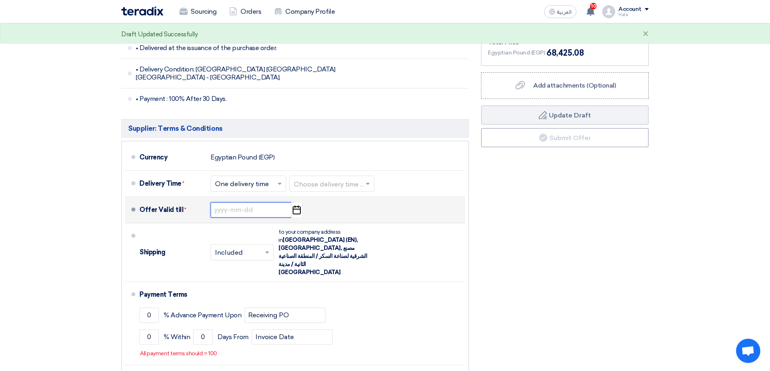
click at [260, 205] on input at bounding box center [251, 210] width 81 height 15
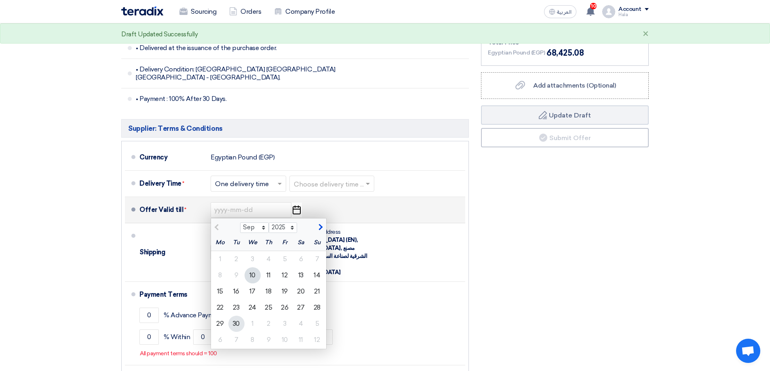
click at [235, 316] on div "30" at bounding box center [236, 324] width 16 height 16
type input "[DATE]"
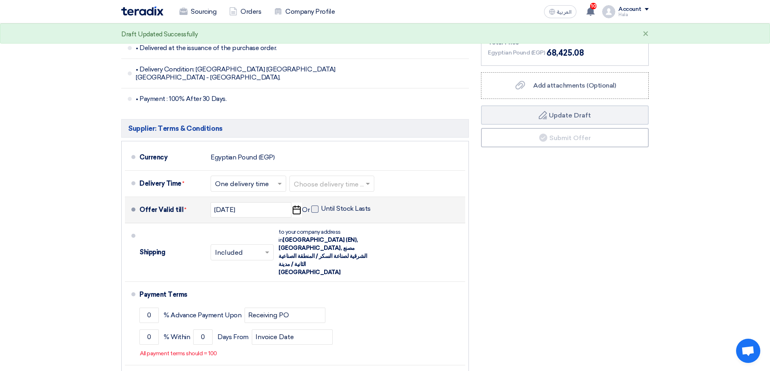
click at [314, 206] on span at bounding box center [314, 209] width 7 height 7
click at [321, 205] on input "Until Stock Lasts" at bounding box center [346, 212] width 51 height 15
checkbox input "true"
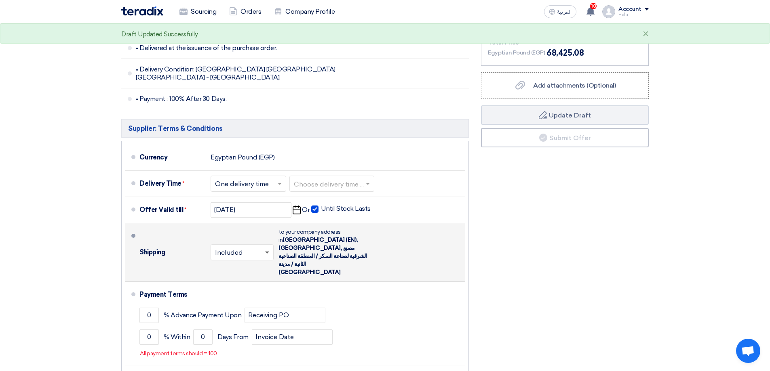
click at [268, 249] on span at bounding box center [268, 253] width 10 height 8
click at [240, 281] on span "Not Included" at bounding box center [236, 285] width 42 height 8
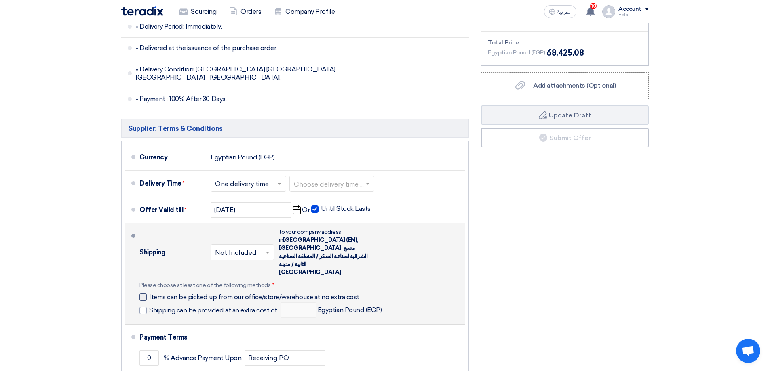
click at [163, 293] on span "Items can be picked up from our office/store/warehouse at no extra cost" at bounding box center [254, 297] width 210 height 8
click at [163, 293] on input "Items can be picked up from our office/store/warehouse at no extra cost" at bounding box center [264, 300] width 231 height 15
checkbox input "true"
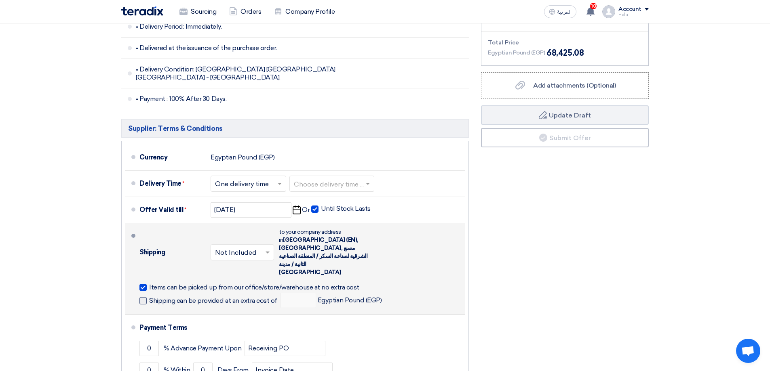
click at [169, 297] on span "Shipping can be provided at an extra cost of" at bounding box center [213, 301] width 128 height 8
click at [169, 297] on input "Shipping can be provided at an extra cost of" at bounding box center [214, 304] width 130 height 15
checkbox input "true"
click at [297, 293] on input "number" at bounding box center [299, 300] width 36 height 15
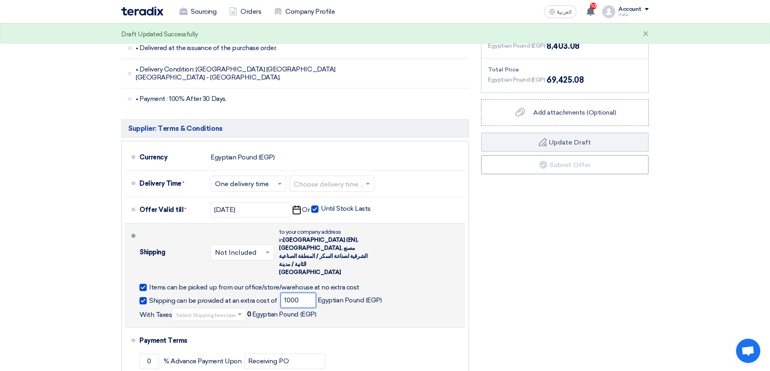
type input "1000"
click at [236, 311] on span at bounding box center [241, 315] width 10 height 8
click at [198, 340] on span "0% -No VAT" at bounding box center [192, 343] width 32 height 7
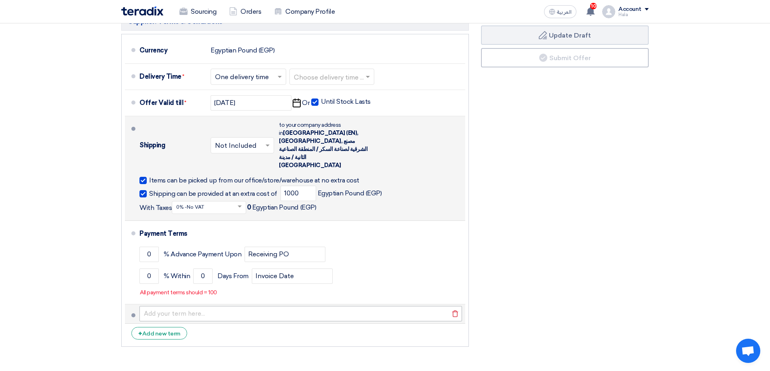
scroll to position [445, 0]
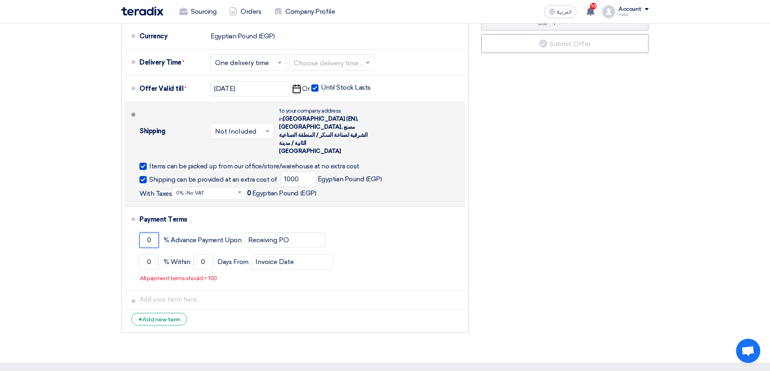
drag, startPoint x: 153, startPoint y: 218, endPoint x: 117, endPoint y: 217, distance: 35.6
click at [117, 217] on div "Buyer: Terms & Conditions • The above mentioned amount including VAT. • Invoice…" at bounding box center [295, 72] width 360 height 532
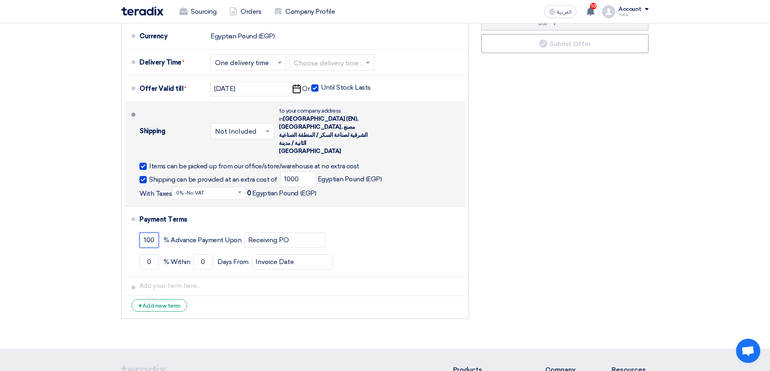
type input "100"
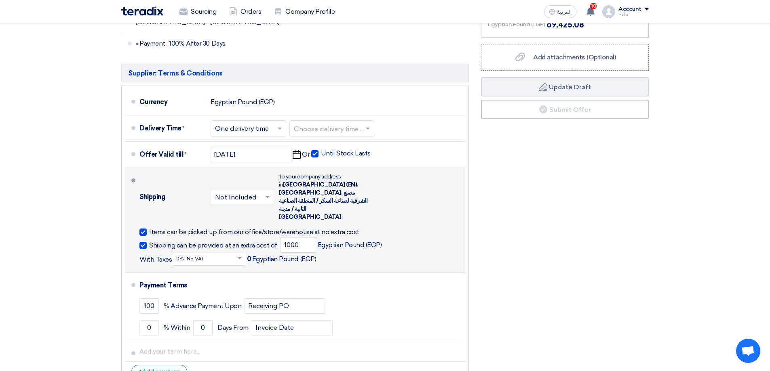
scroll to position [419, 0]
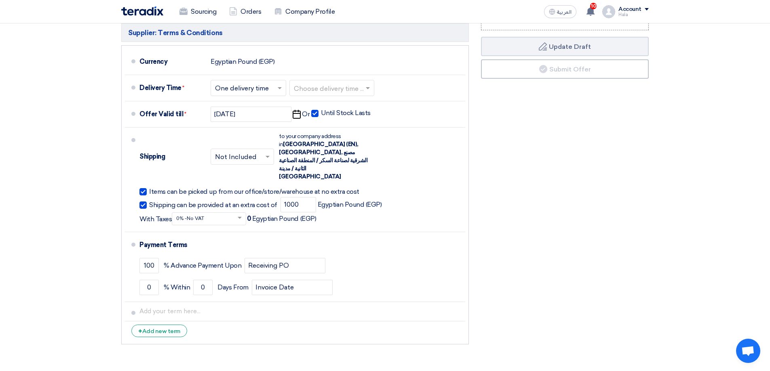
click at [529, 228] on div "Financial Offer Summary Subtotal Egyptian Pound (EGP) 60,022 Shipping Fees" at bounding box center [565, 90] width 180 height 518
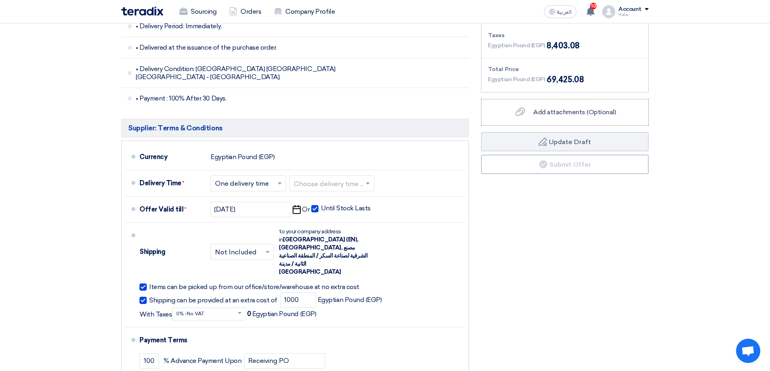
scroll to position [338, 0]
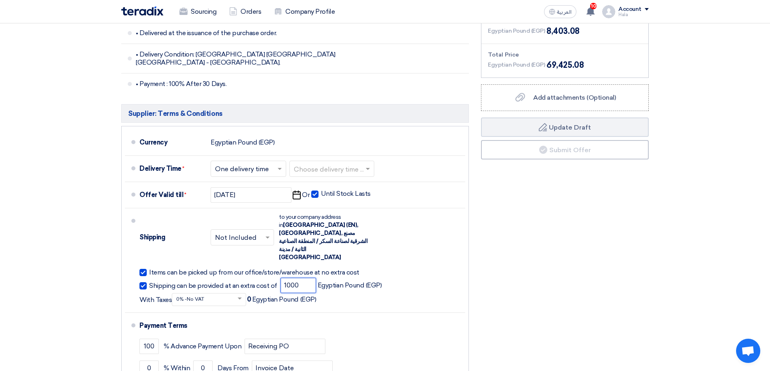
click at [304, 278] on input "1000" at bounding box center [299, 285] width 36 height 15
click at [380, 278] on div "Shipping can be provided at an extra cost of 1000 Egyptian Pound (EGP) With Tax…" at bounding box center [300, 292] width 323 height 28
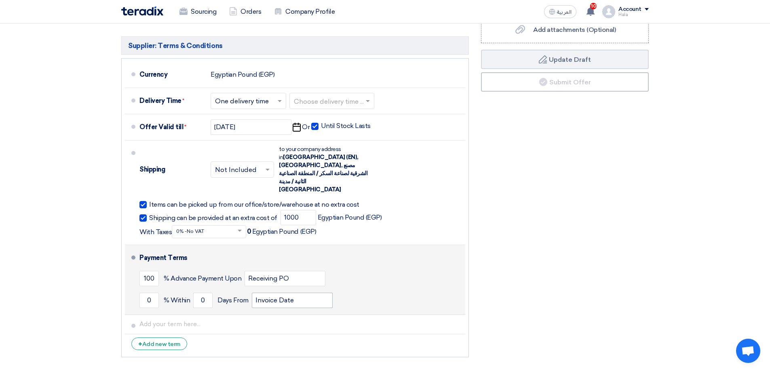
scroll to position [419, 0]
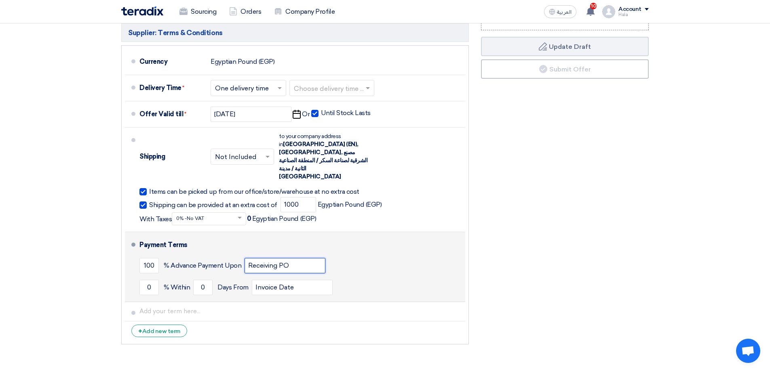
click at [292, 258] on input "Receiving PO" at bounding box center [285, 265] width 81 height 15
click at [289, 280] on input "Invoice Date" at bounding box center [292, 287] width 81 height 15
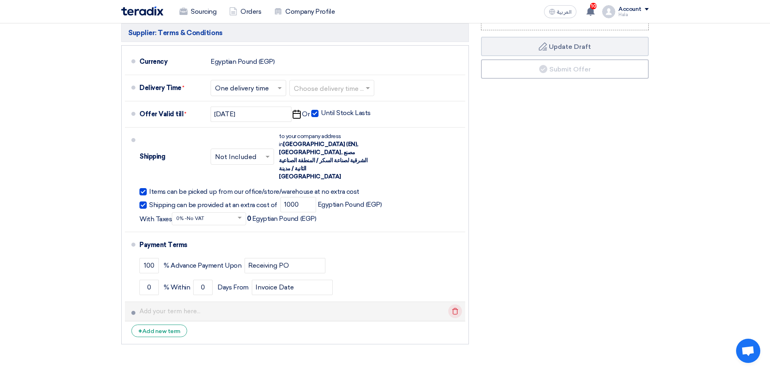
click at [456, 305] on icon "Delete" at bounding box center [455, 312] width 14 height 14
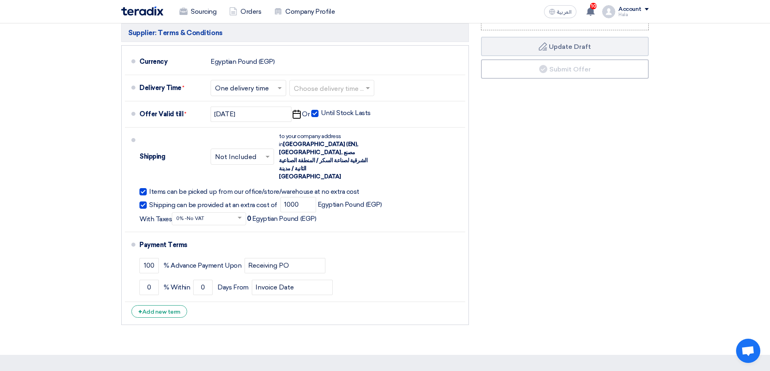
click at [567, 245] on div "Financial Offer Summary Subtotal Egyptian Pound (EGP) 60,022 Shipping Fees" at bounding box center [565, 80] width 180 height 498
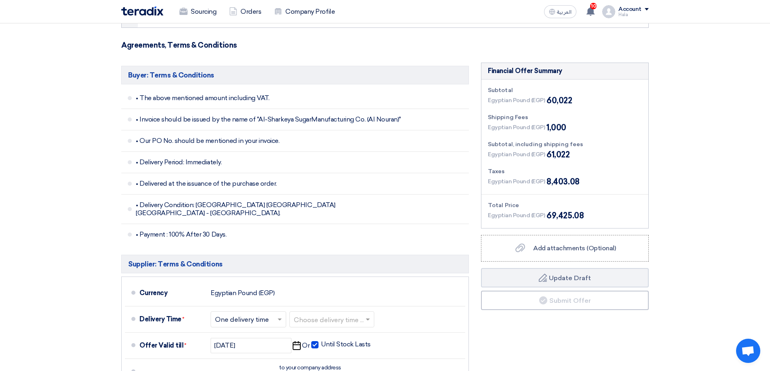
scroll to position [177, 0]
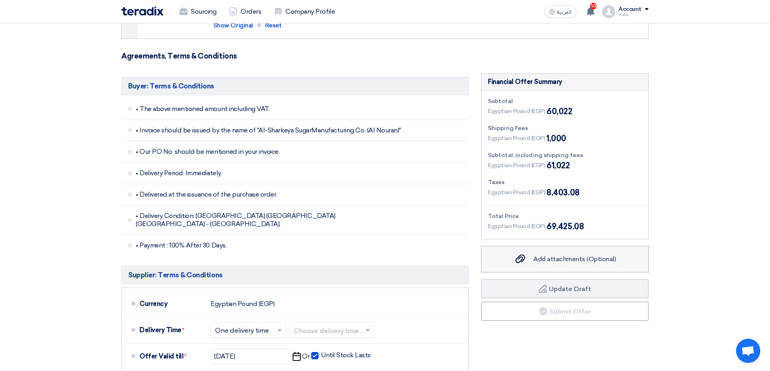
click at [534, 261] on span "Add attachments (Optional)" at bounding box center [574, 259] width 83 height 8
click at [0, 0] on input "Add attachments (Optional) Add attachments (Optional)" at bounding box center [0, 0] width 0 height 0
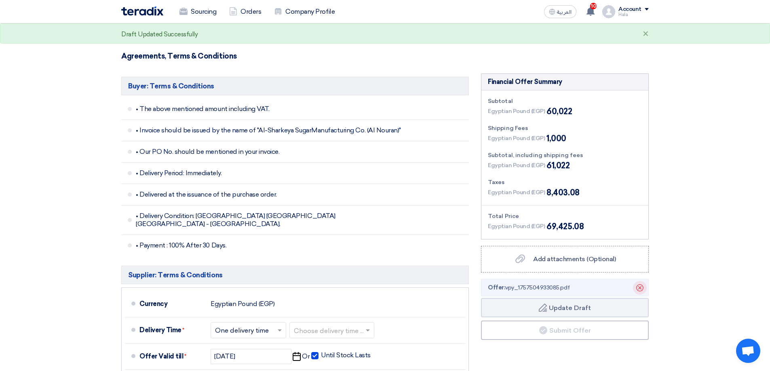
click at [638, 292] on icon "Delete" at bounding box center [640, 288] width 14 height 14
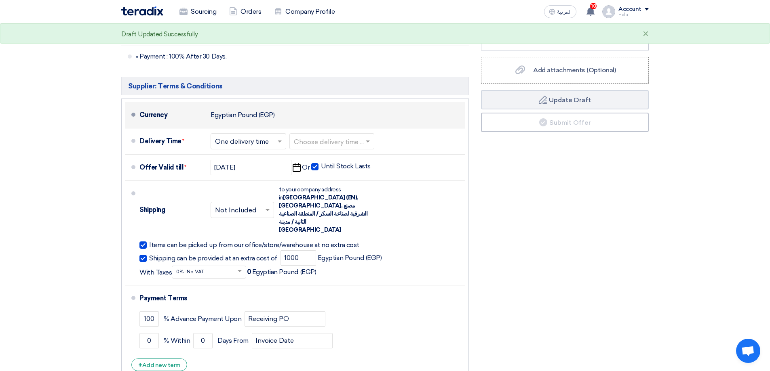
scroll to position [379, 0]
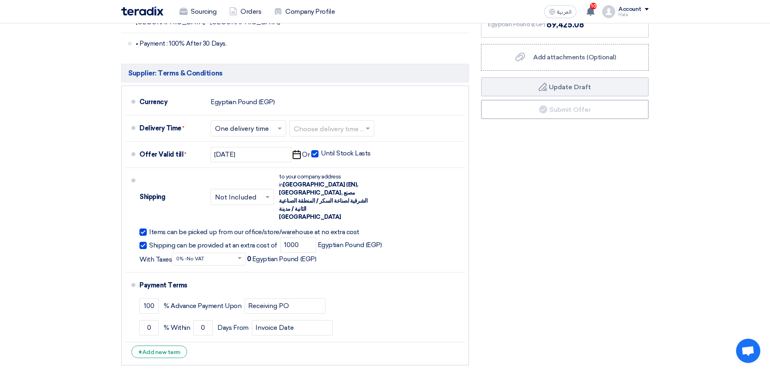
click at [223, 253] on input "text" at bounding box center [209, 259] width 66 height 12
click at [554, 208] on div "Financial Offer Summary Subtotal Egyptian Pound (EGP) 60,022 Shipping Fees" at bounding box center [565, 120] width 180 height 498
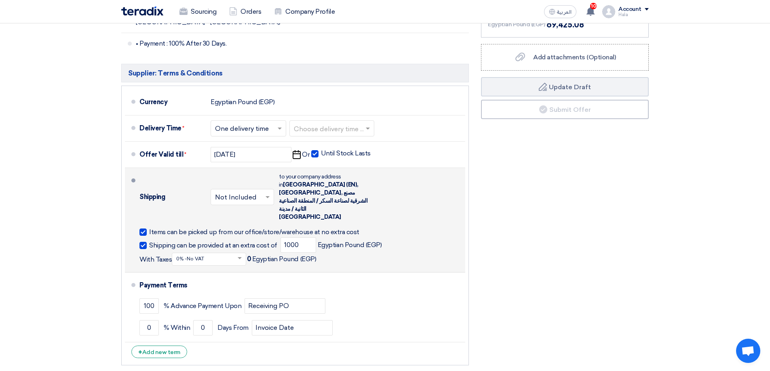
click at [218, 243] on div "Shipping × Not Included × to your company address in [GEOGRAPHIC_DATA] (EN), [G…" at bounding box center [300, 220] width 323 height 98
click at [218, 253] on input "text" at bounding box center [209, 259] width 66 height 12
click at [214, 281] on div "0% -No VAT" at bounding box center [209, 288] width 74 height 15
click at [553, 234] on div "Financial Offer Summary Subtotal Egyptian Pound (EGP) 60,022 Shipping Fees" at bounding box center [565, 120] width 180 height 498
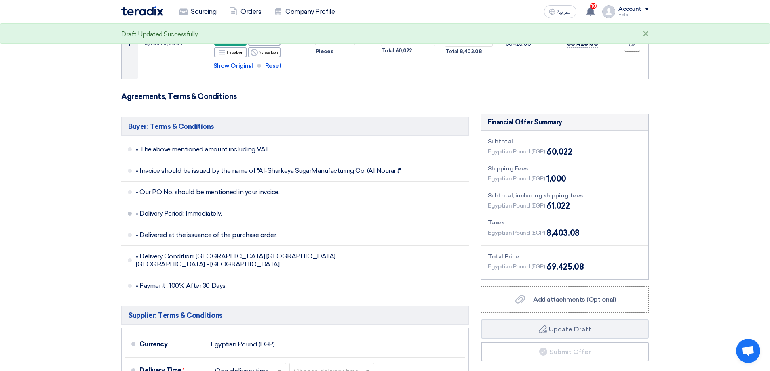
scroll to position [217, 0]
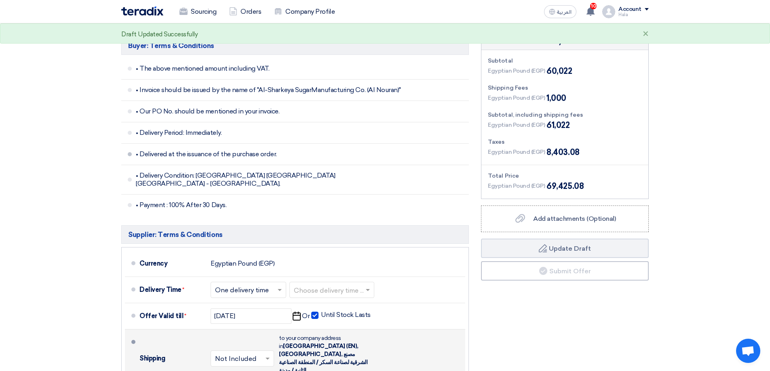
click at [131, 156] on li "• Delivered at the issuance of the purchase order." at bounding box center [295, 154] width 348 height 21
click at [130, 136] on li "• Delivery Period: Immediately." at bounding box center [295, 132] width 348 height 21
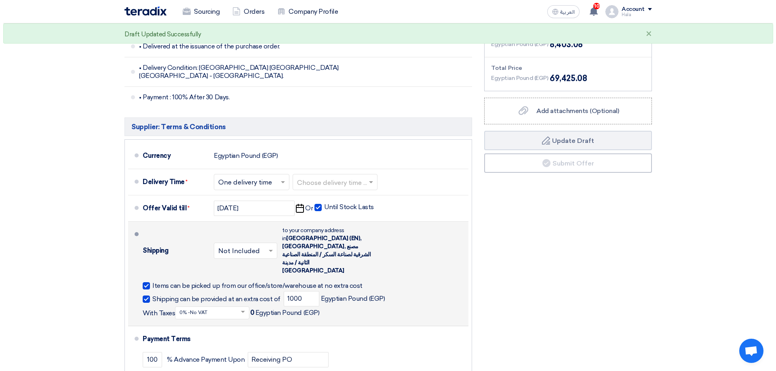
scroll to position [338, 0]
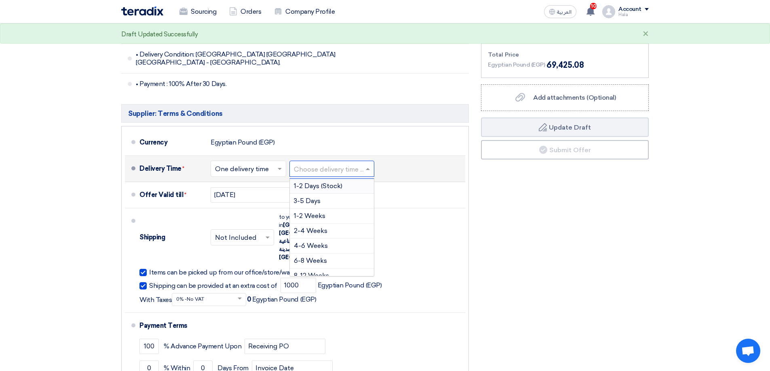
click at [330, 164] on input "text" at bounding box center [332, 170] width 77 height 12
click at [324, 182] on span "1-2 Days (Stock)" at bounding box center [318, 186] width 49 height 8
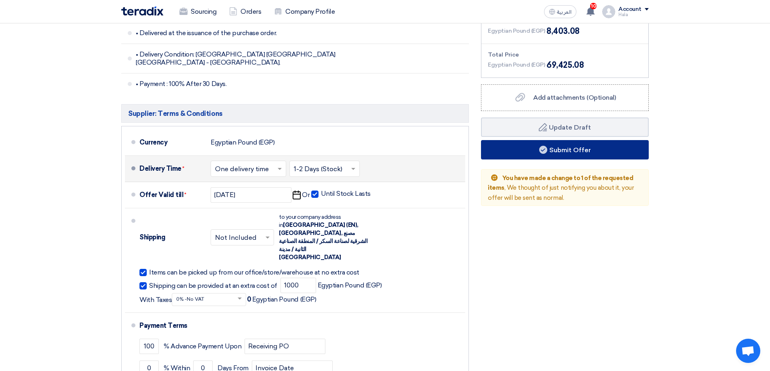
click at [554, 150] on button "Submit Offer" at bounding box center [565, 149] width 168 height 19
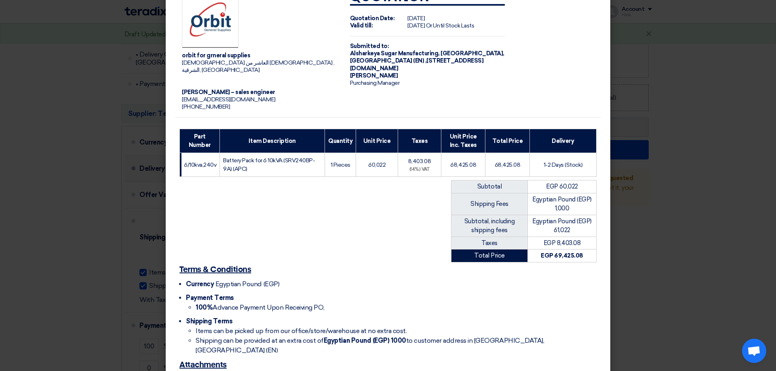
scroll to position [61, 0]
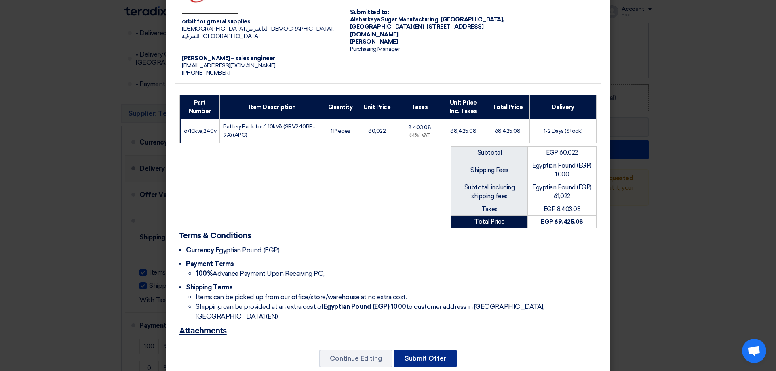
click at [426, 350] on button "Submit Offer" at bounding box center [425, 359] width 63 height 18
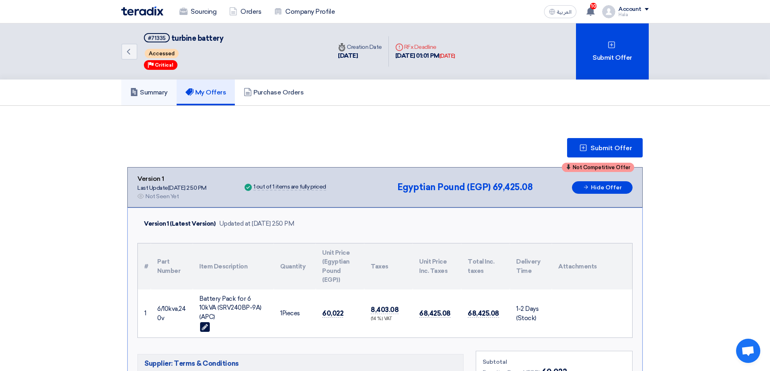
click at [176, 96] on link "Summary" at bounding box center [148, 93] width 55 height 26
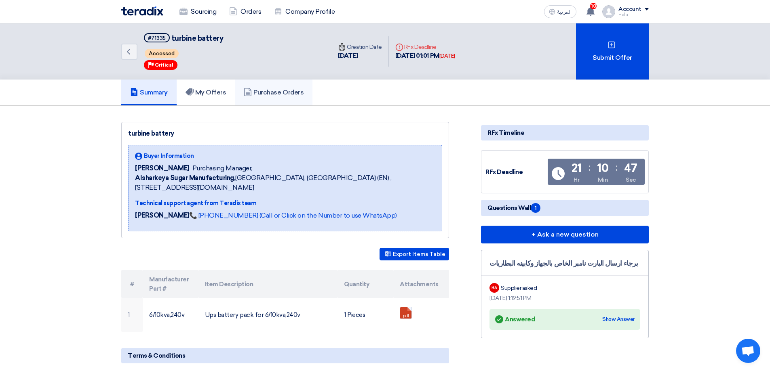
click at [268, 93] on h5 "Purchase Orders" at bounding box center [274, 93] width 60 height 8
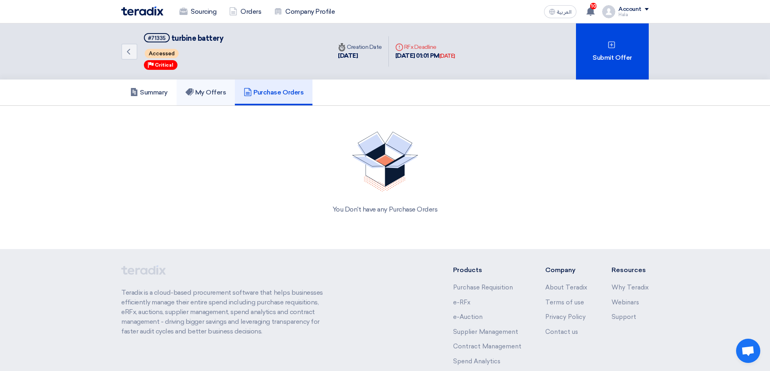
click at [212, 94] on h5 "My Offers" at bounding box center [206, 93] width 41 height 8
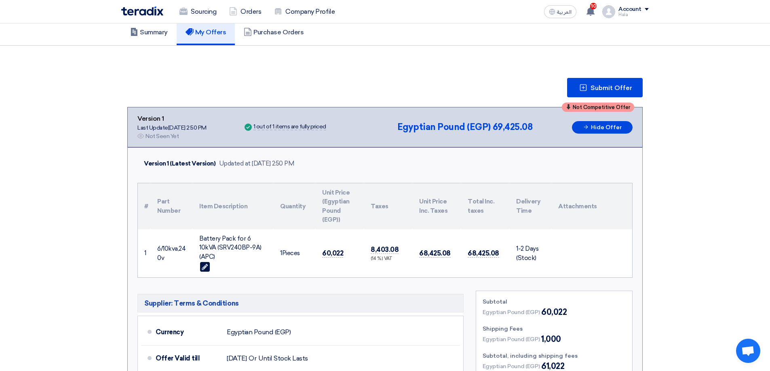
scroll to position [40, 0]
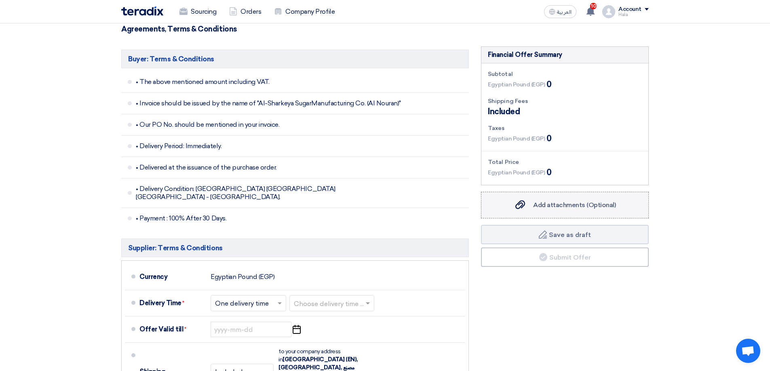
scroll to position [202, 0]
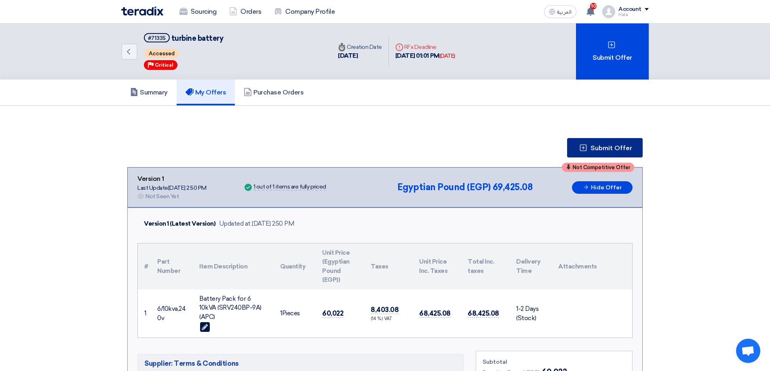
click at [610, 146] on span "Submit Offer" at bounding box center [612, 148] width 42 height 6
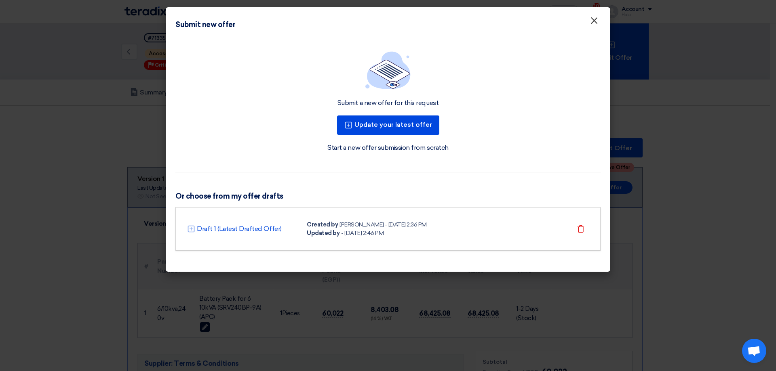
click at [593, 25] on span "×" at bounding box center [594, 23] width 8 height 16
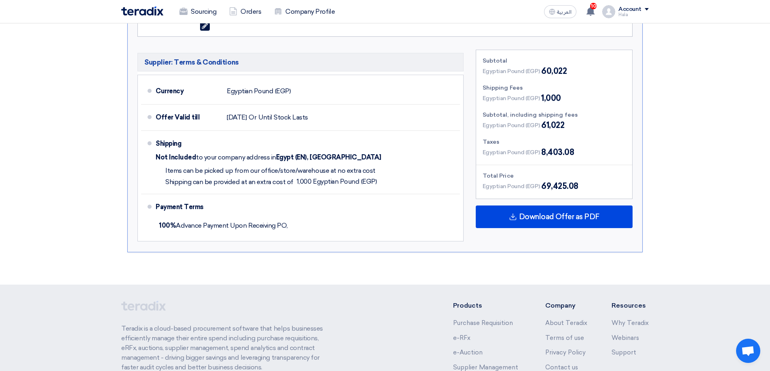
scroll to position [323, 0]
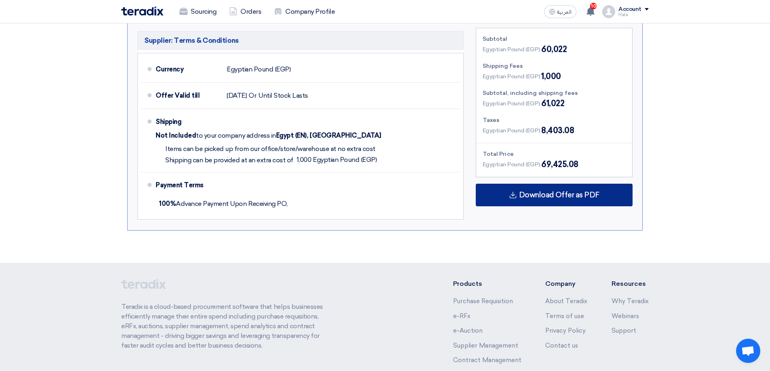
click at [538, 192] on span "Download Offer as PDF" at bounding box center [559, 195] width 80 height 7
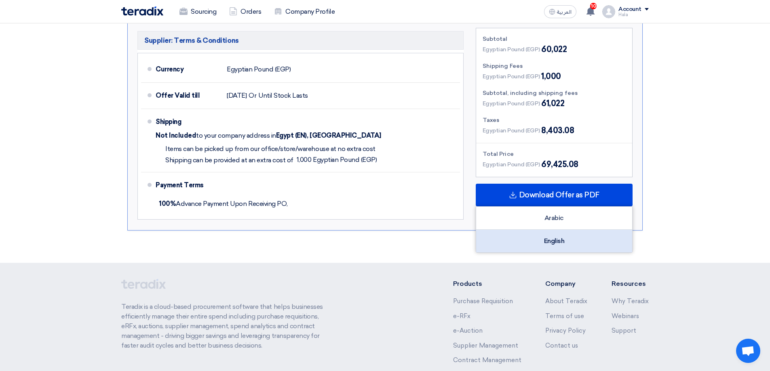
click at [547, 230] on div "English" at bounding box center [554, 241] width 156 height 23
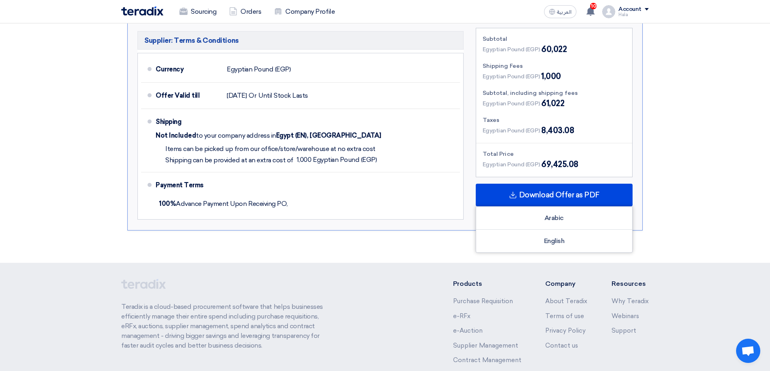
click at [745, 180] on section "Submit Offer Not Competitive Offer Version 1 Last Update [DATE] 2:50 PM Offer i…" at bounding box center [385, 23] width 770 height 481
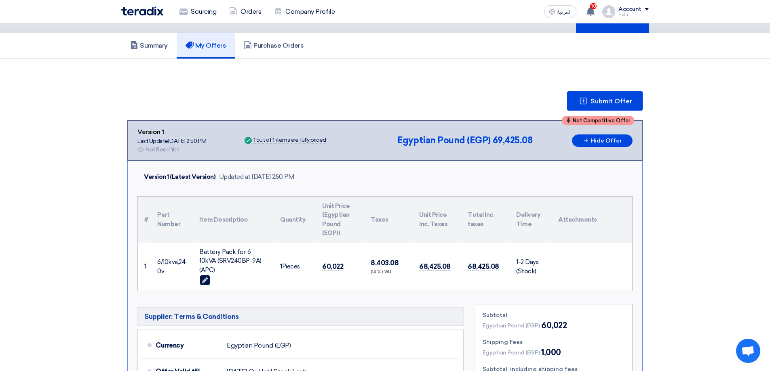
scroll to position [0, 0]
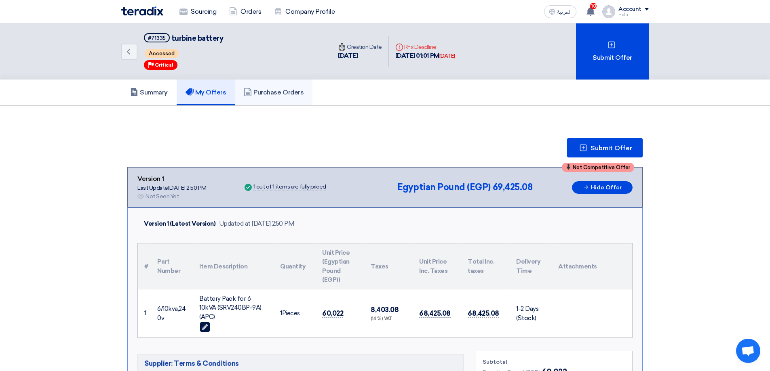
click at [299, 91] on h5 "Purchase Orders" at bounding box center [274, 93] width 60 height 8
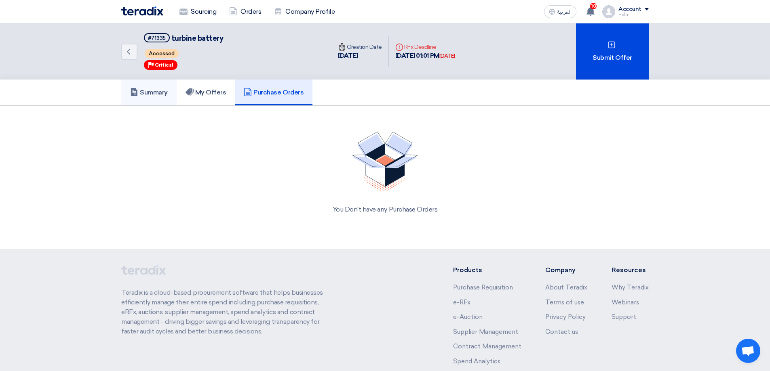
click at [156, 97] on link "Summary" at bounding box center [148, 93] width 55 height 26
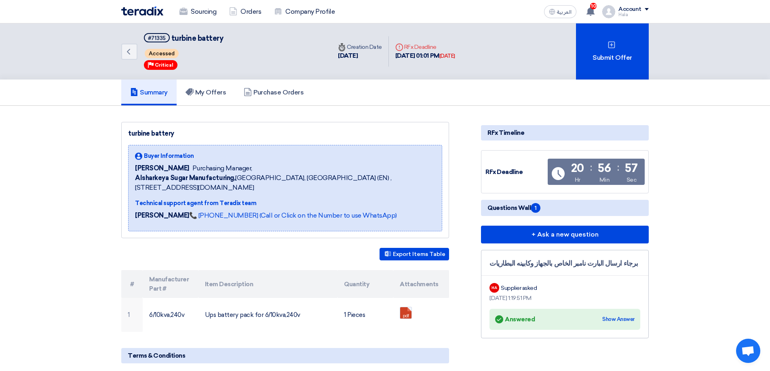
click at [163, 15] on div "Sourcing Orders Company Profile" at bounding box center [279, 12] width 316 height 18
click at [156, 12] on img at bounding box center [142, 10] width 42 height 9
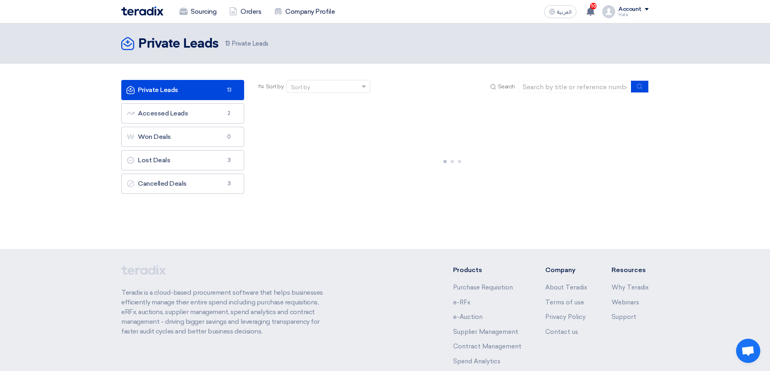
click at [247, 41] on span "13 Private Leads" at bounding box center [246, 43] width 43 height 9
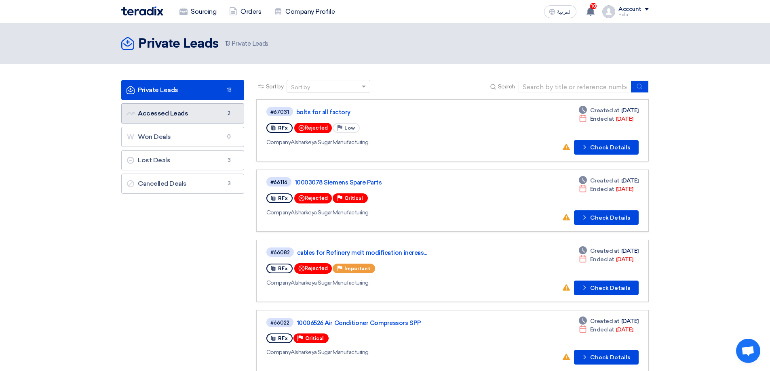
click at [211, 108] on link "Accessed Leads Accessed Leads 2" at bounding box center [182, 113] width 123 height 20
